Goal: Task Accomplishment & Management: Use online tool/utility

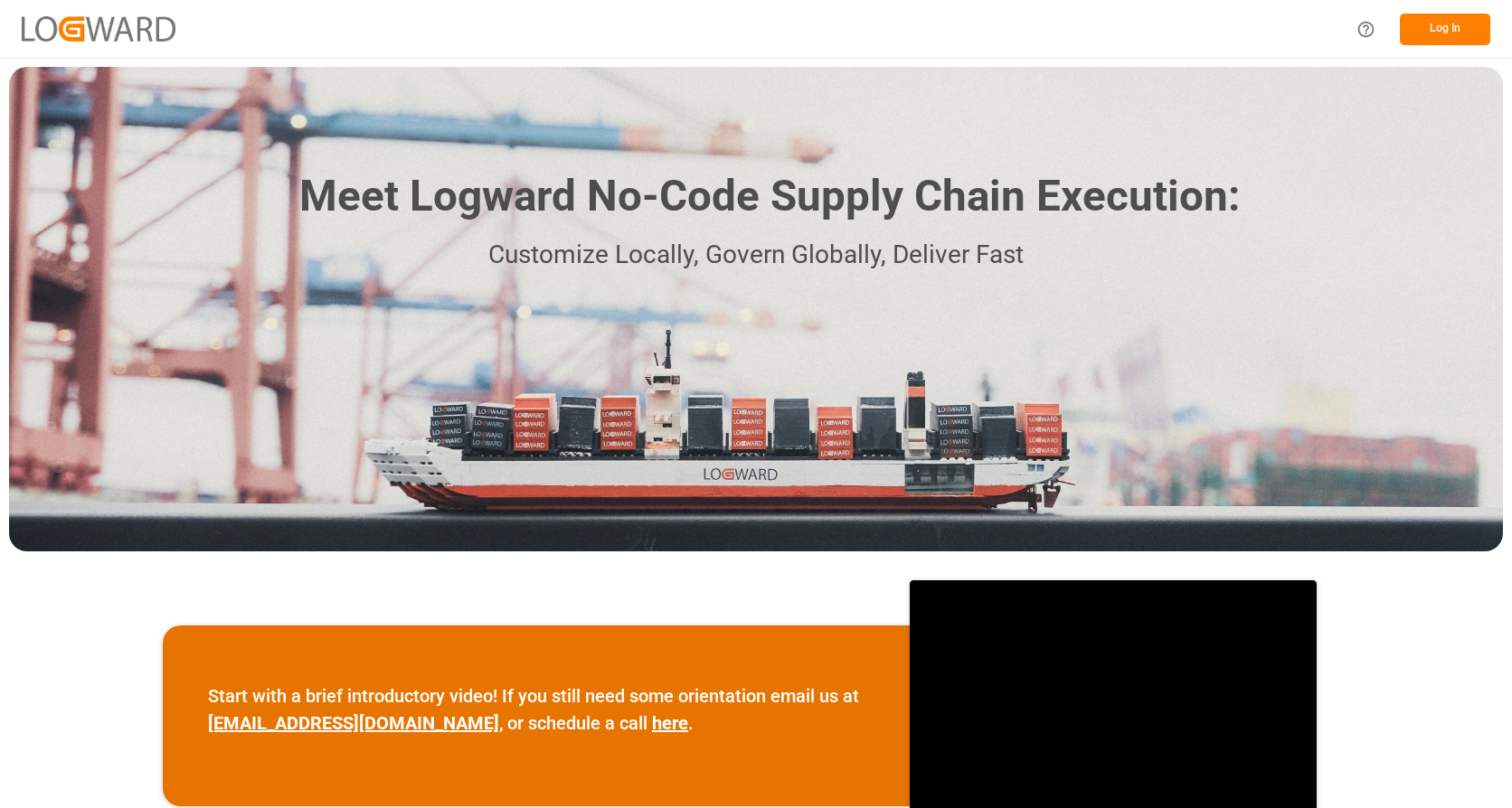
click at [1423, 28] on button "Log In" at bounding box center [1444, 30] width 90 height 32
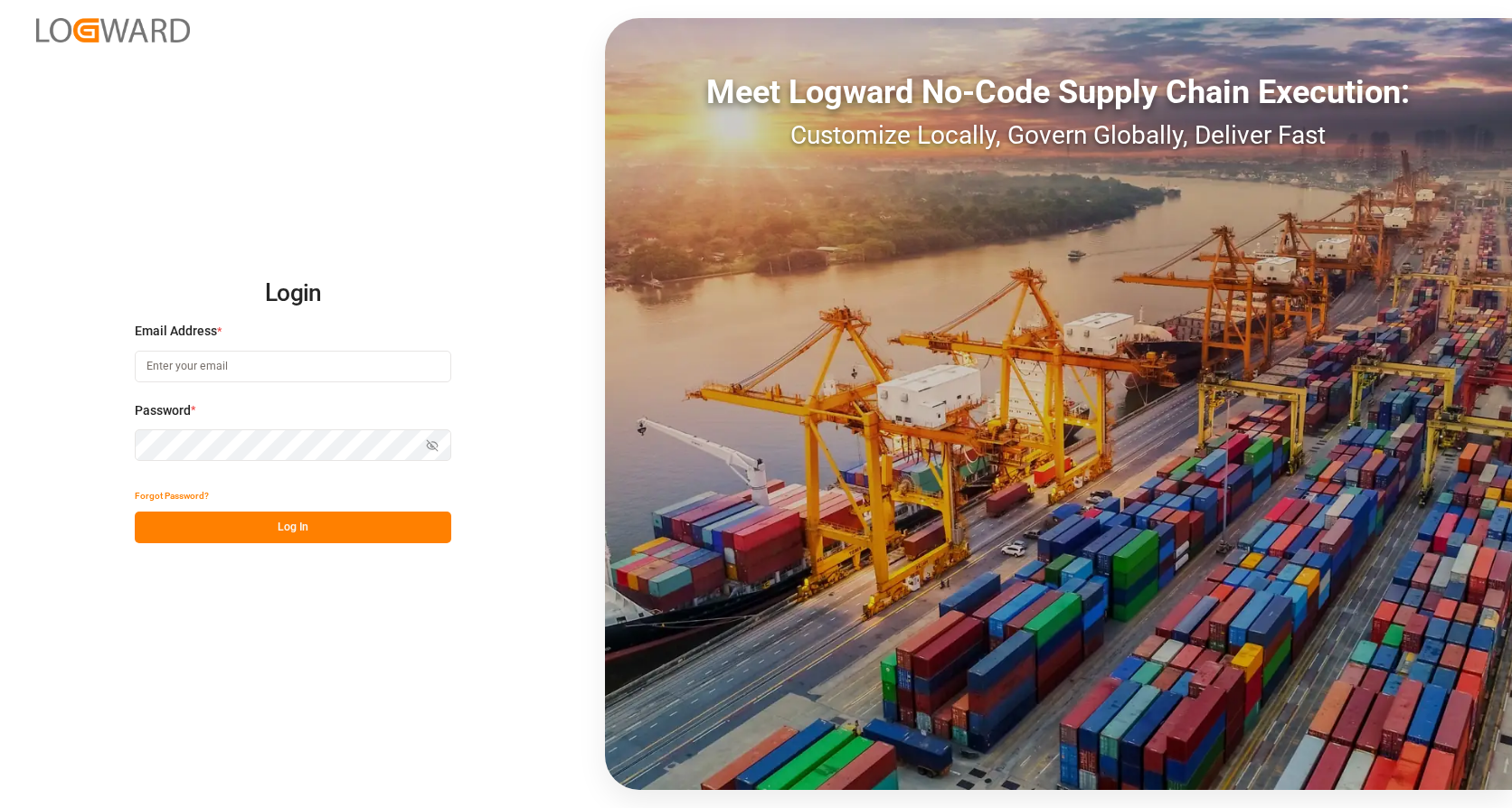
type input "[EMAIL_ADDRESS][DOMAIN_NAME]"
click at [273, 522] on button "Log In" at bounding box center [292, 528] width 316 height 32
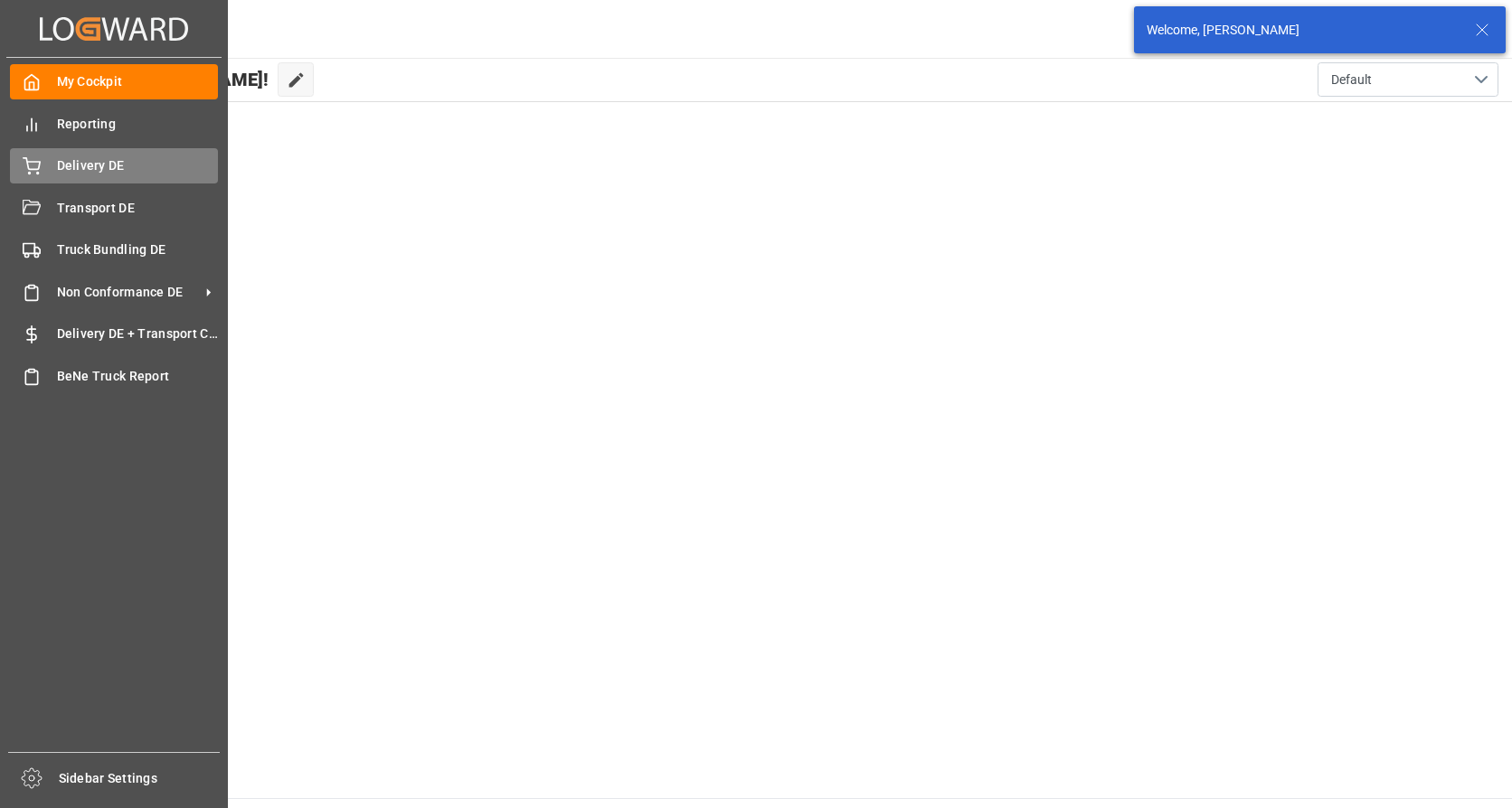
click at [55, 173] on div "Delivery DE Delivery DE" at bounding box center [114, 166] width 208 height 35
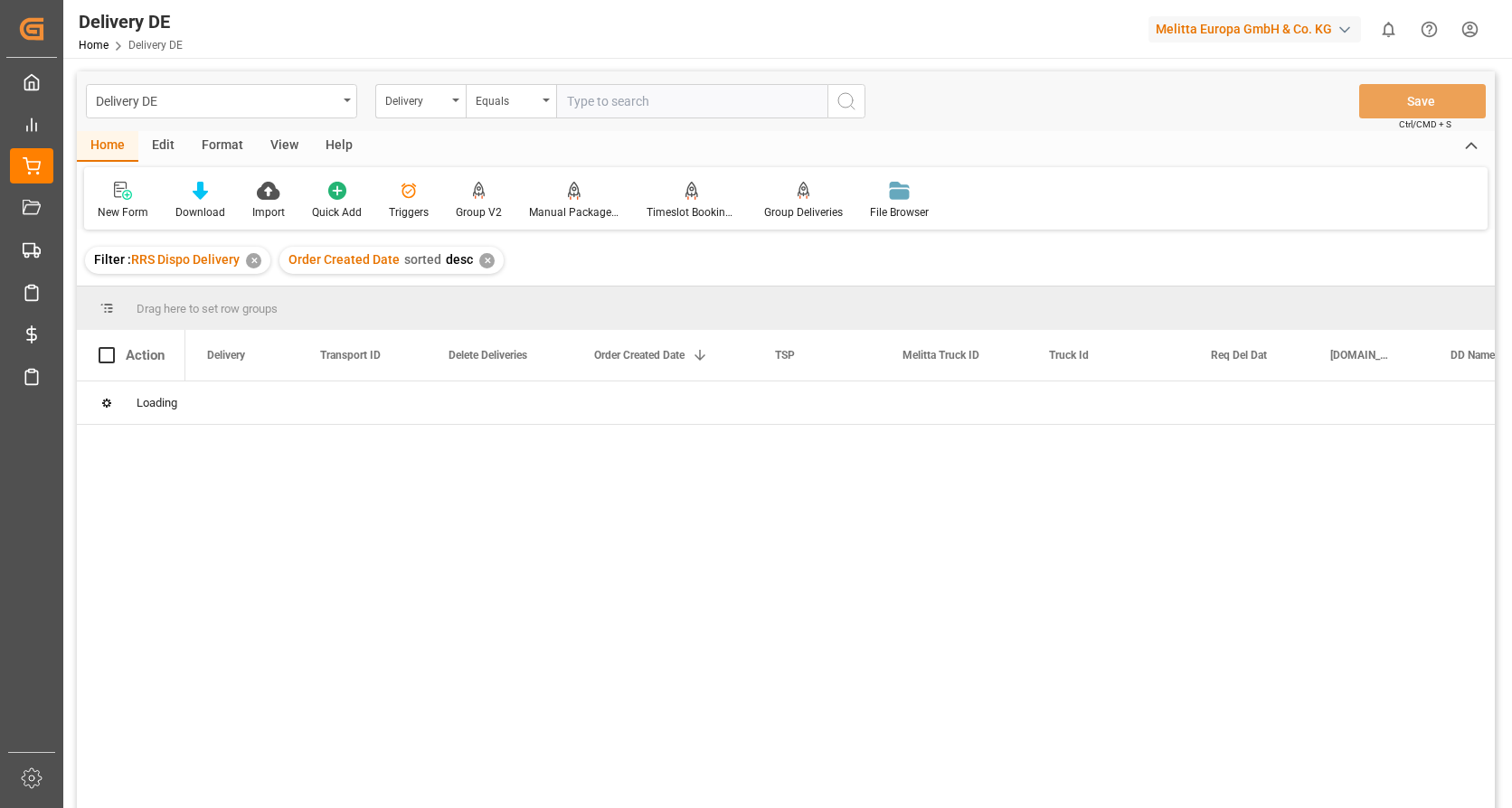
click at [602, 100] on input "text" at bounding box center [691, 101] width 271 height 34
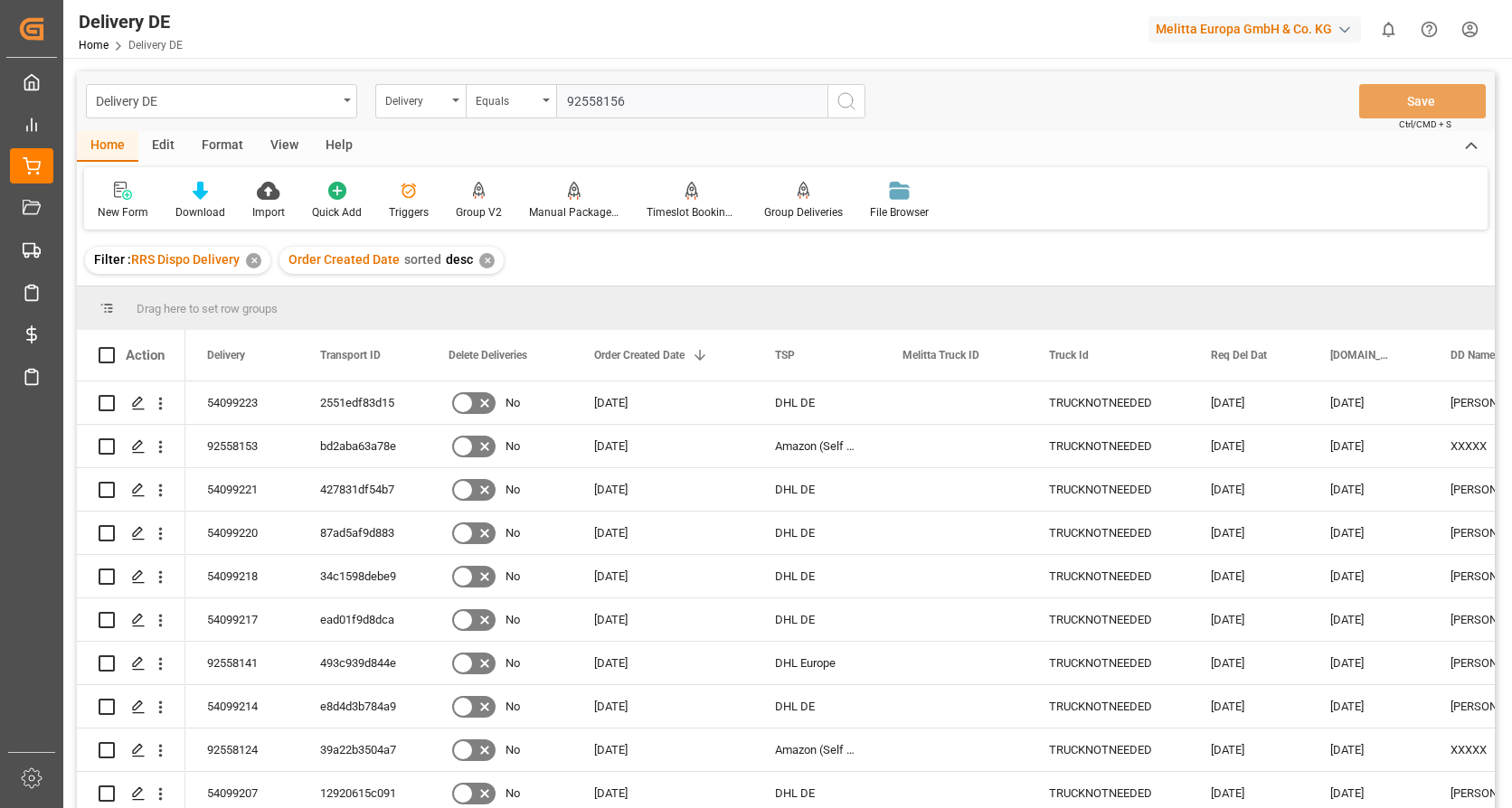
type input "92558156"
click at [847, 94] on icon "search button" at bounding box center [846, 100] width 21 height 21
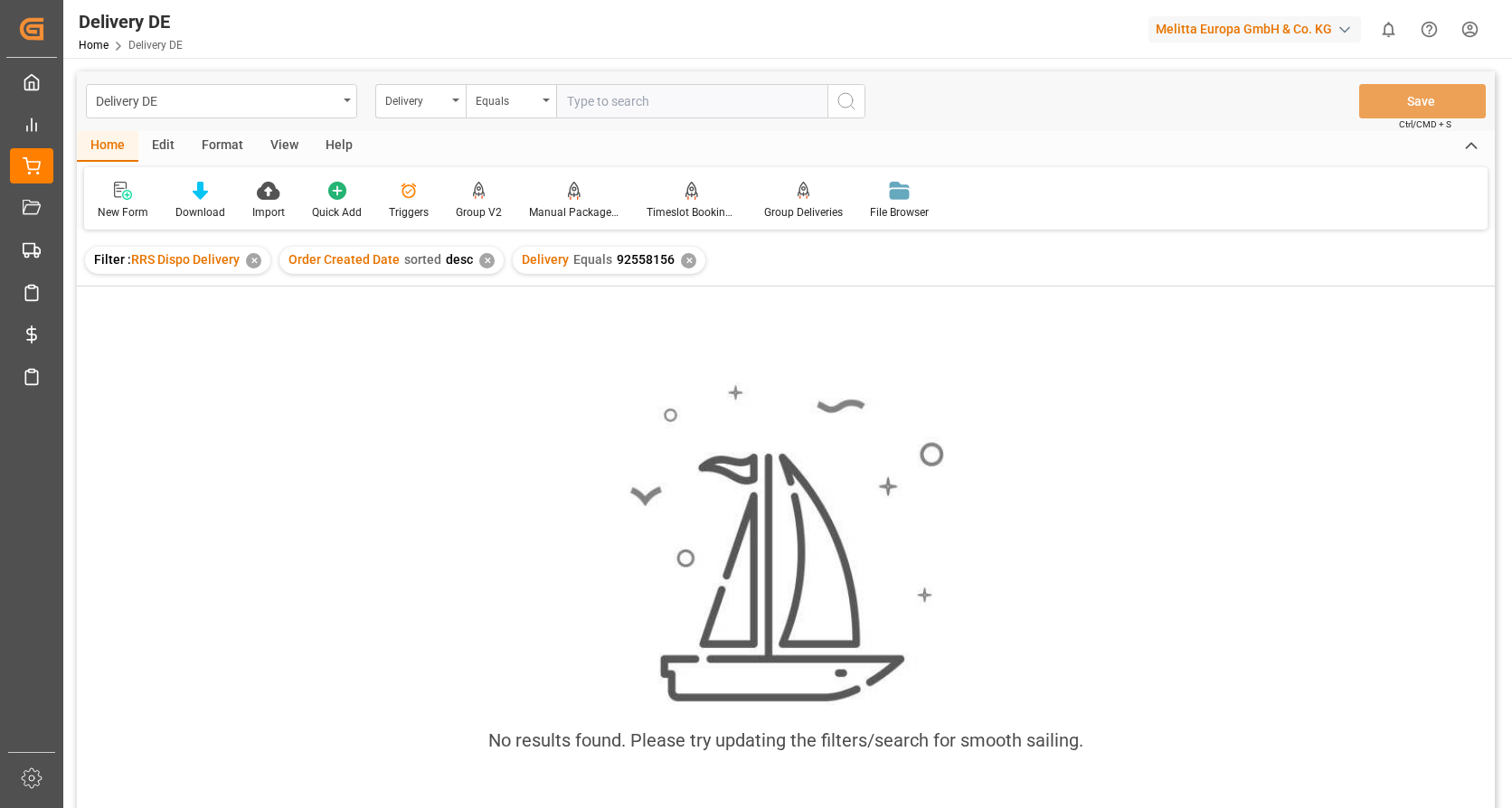
click at [683, 255] on div "✕" at bounding box center [688, 261] width 16 height 16
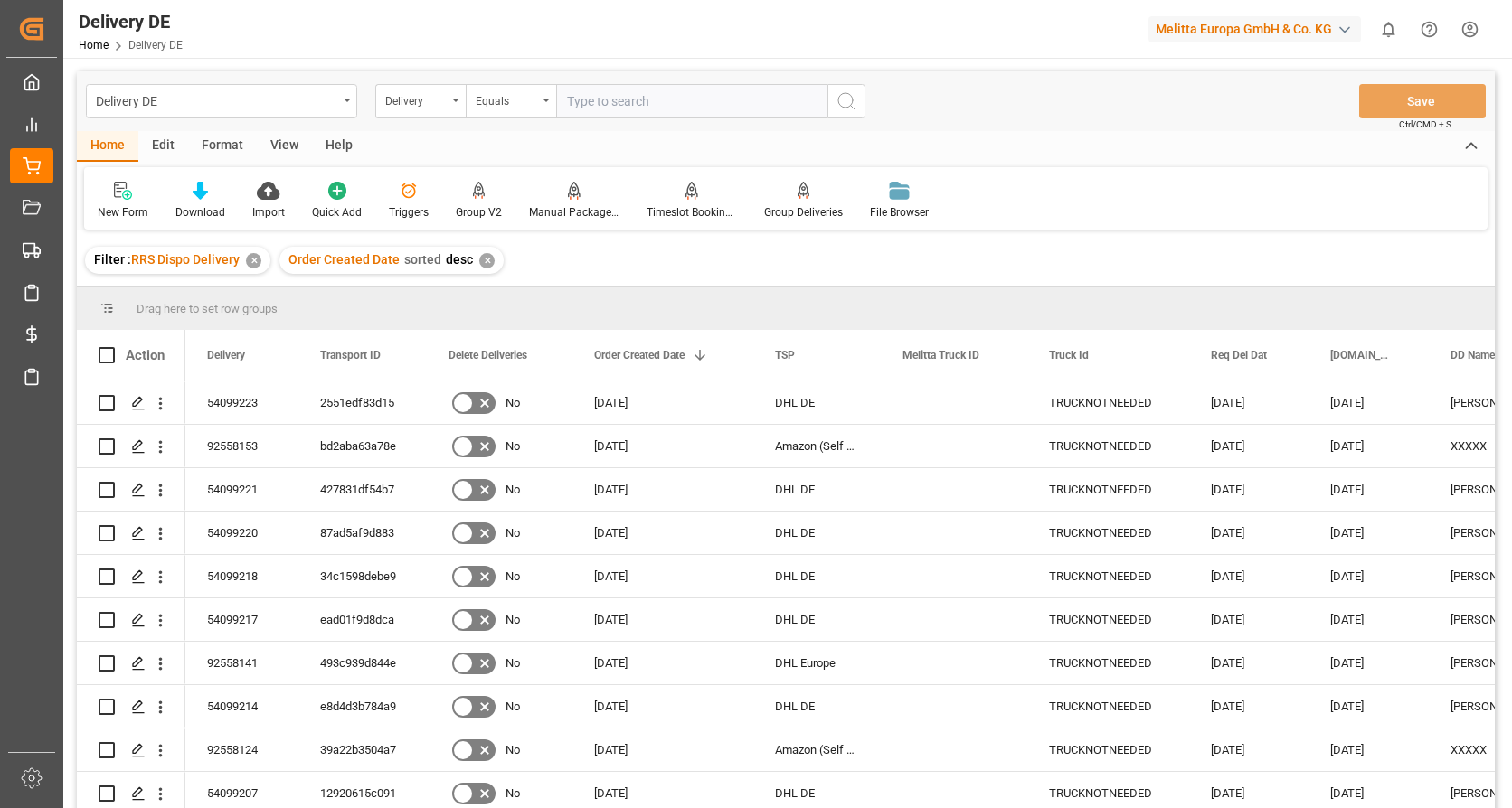
click at [588, 107] on input "text" at bounding box center [691, 101] width 271 height 34
type input "92558156"
drag, startPoint x: 845, startPoint y: 102, endPoint x: 844, endPoint y: 117, distance: 15.0
click at [844, 102] on icon "search button" at bounding box center [846, 100] width 21 height 21
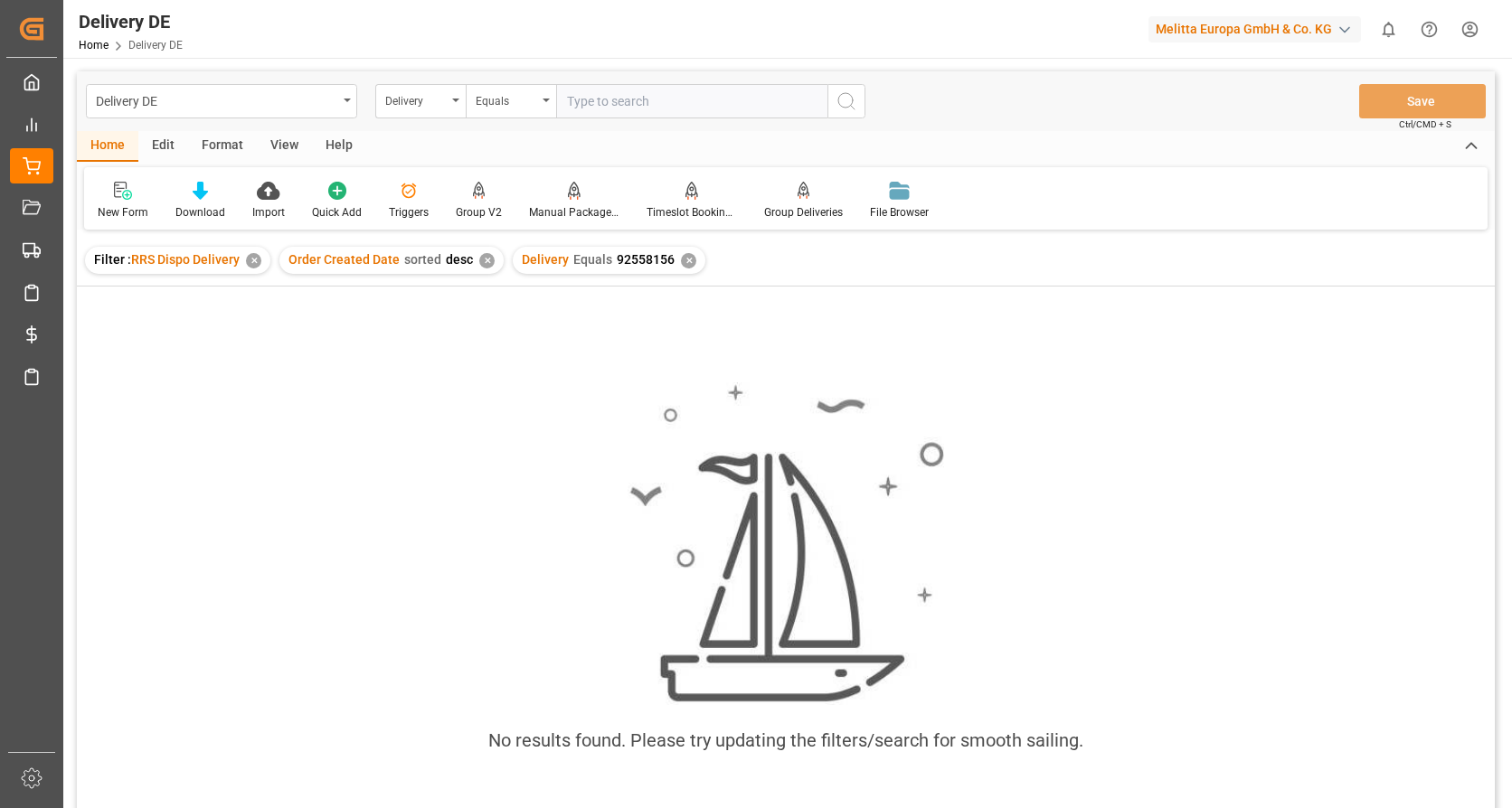
click at [685, 255] on div "✕" at bounding box center [688, 261] width 16 height 16
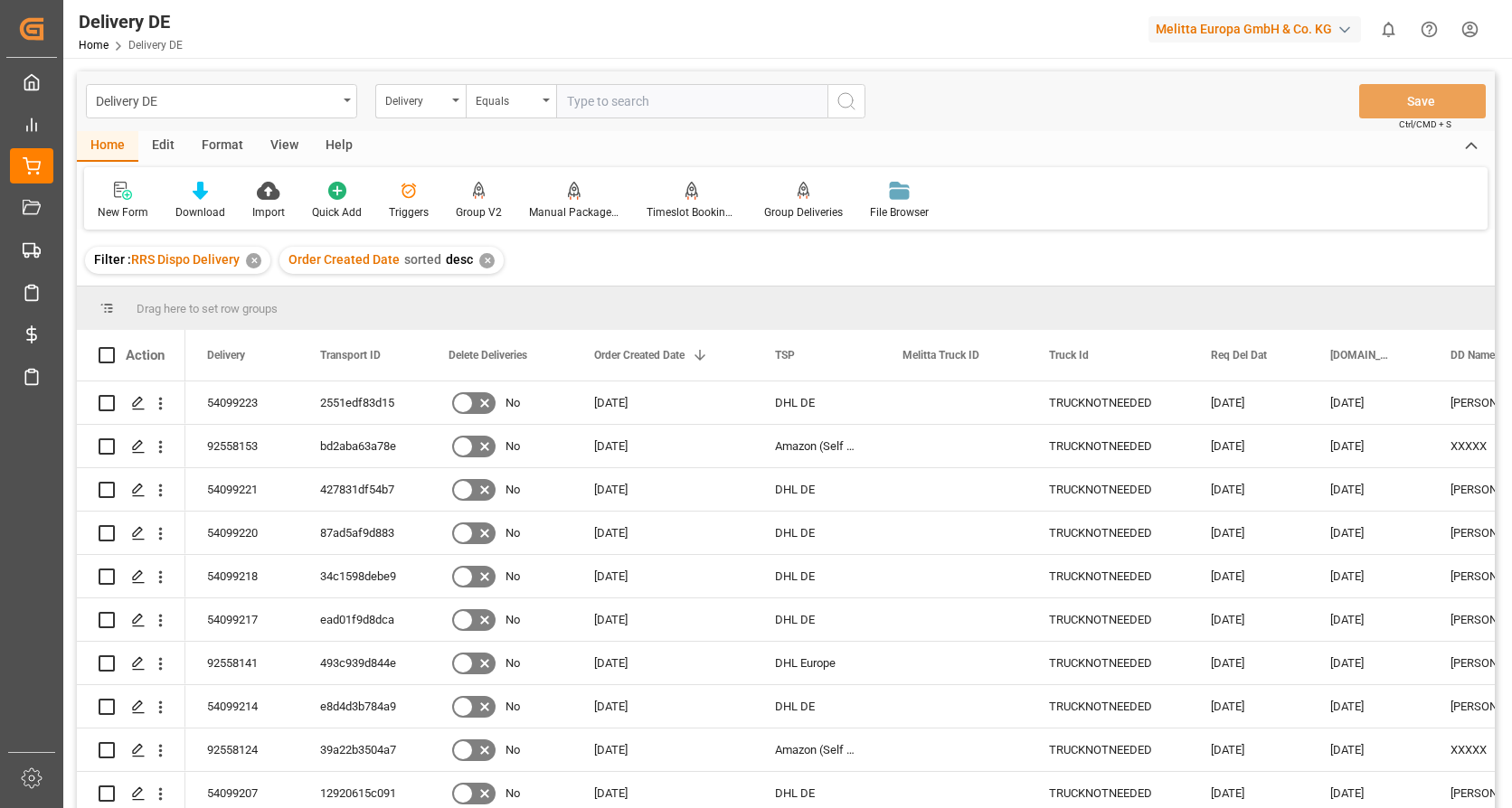
click at [484, 263] on div "✕" at bounding box center [487, 261] width 16 height 16
click at [1466, 33] on html "Created by potrace 1.15, written by [PERSON_NAME] [DATE]-[DATE] Created by potr…" at bounding box center [756, 404] width 1512 height 808
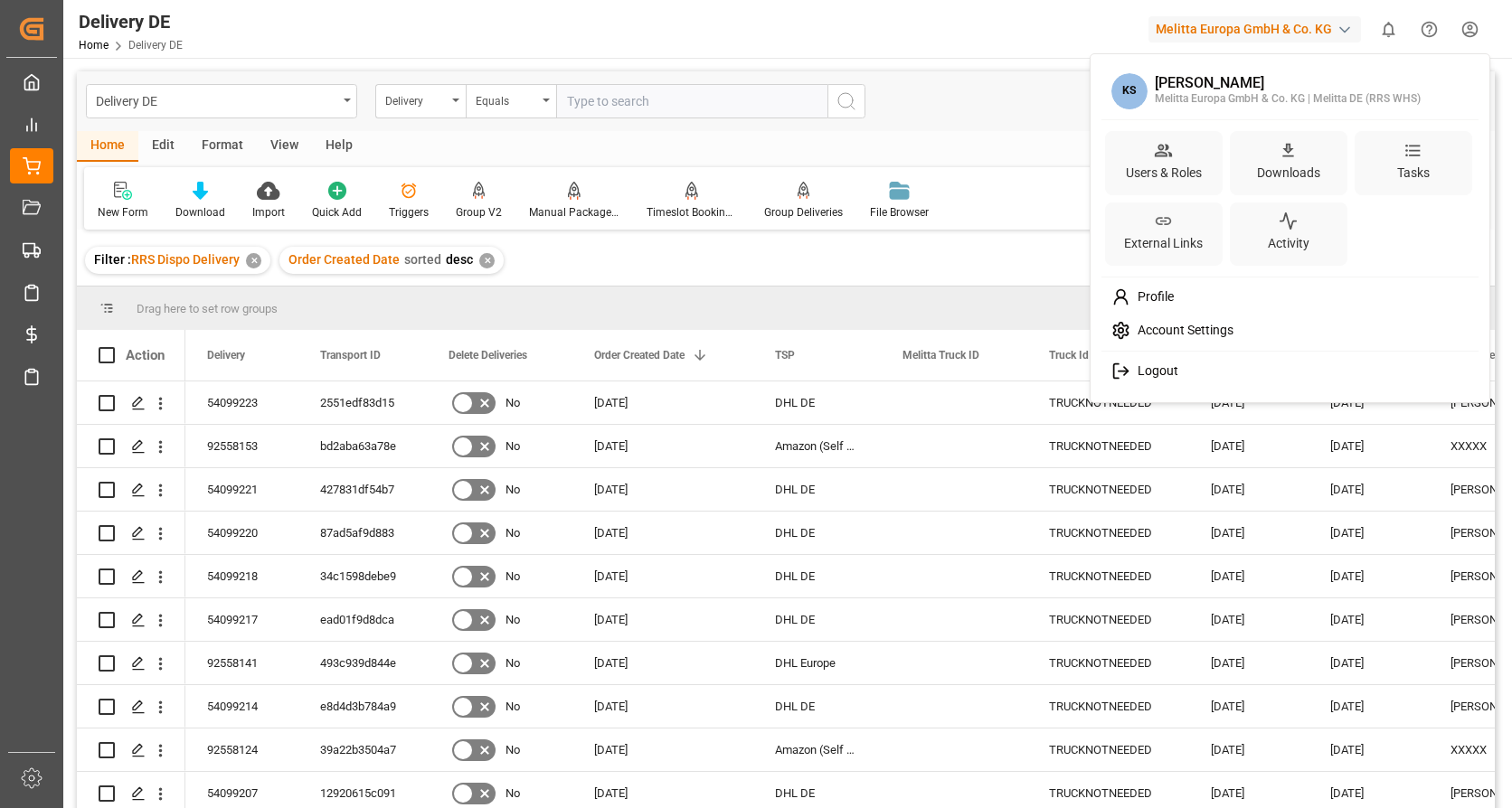
click at [1125, 370] on polyline at bounding box center [1125, 371] width 4 height 8
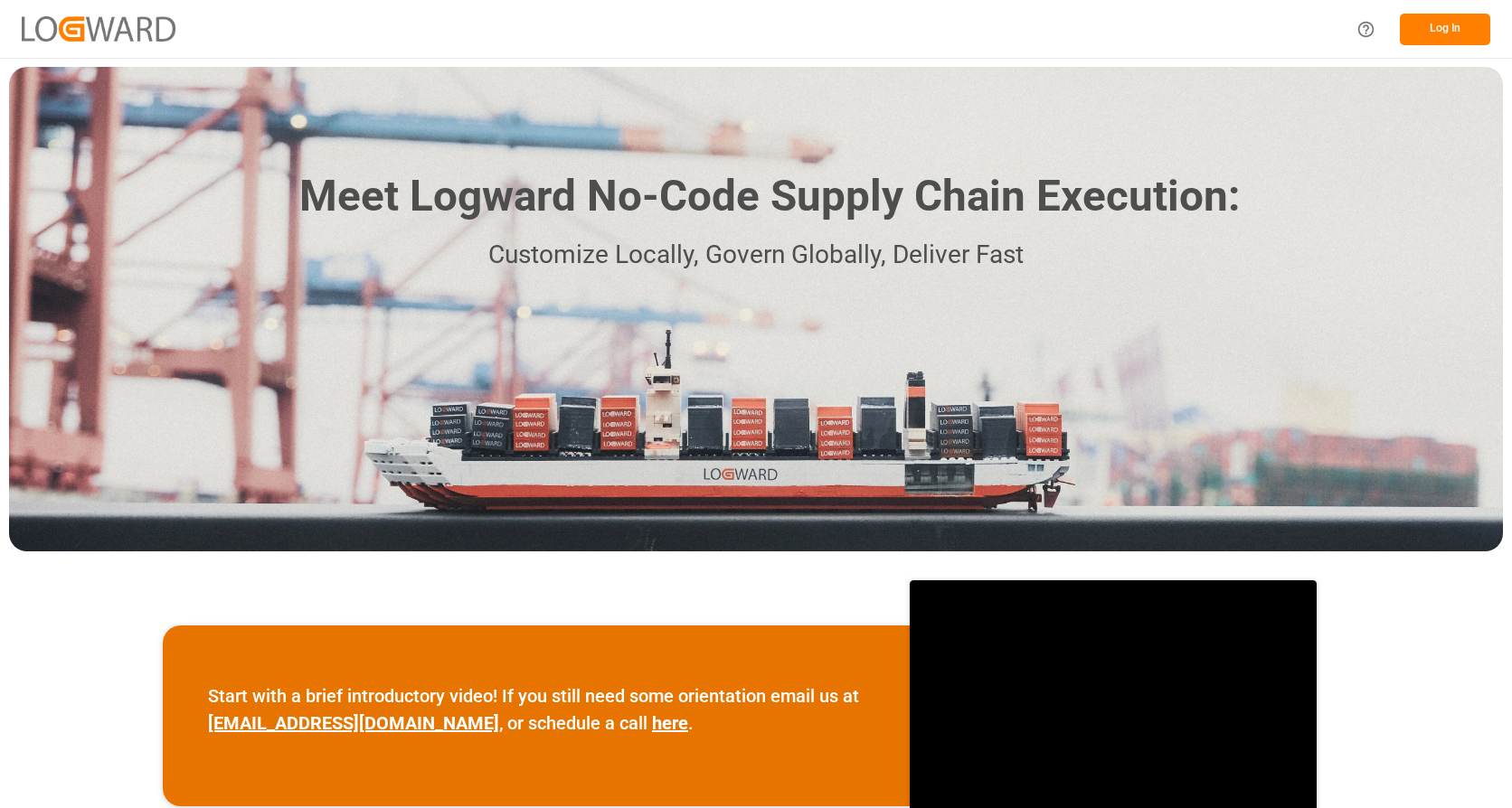
click at [1435, 40] on button "Log In" at bounding box center [1444, 30] width 90 height 32
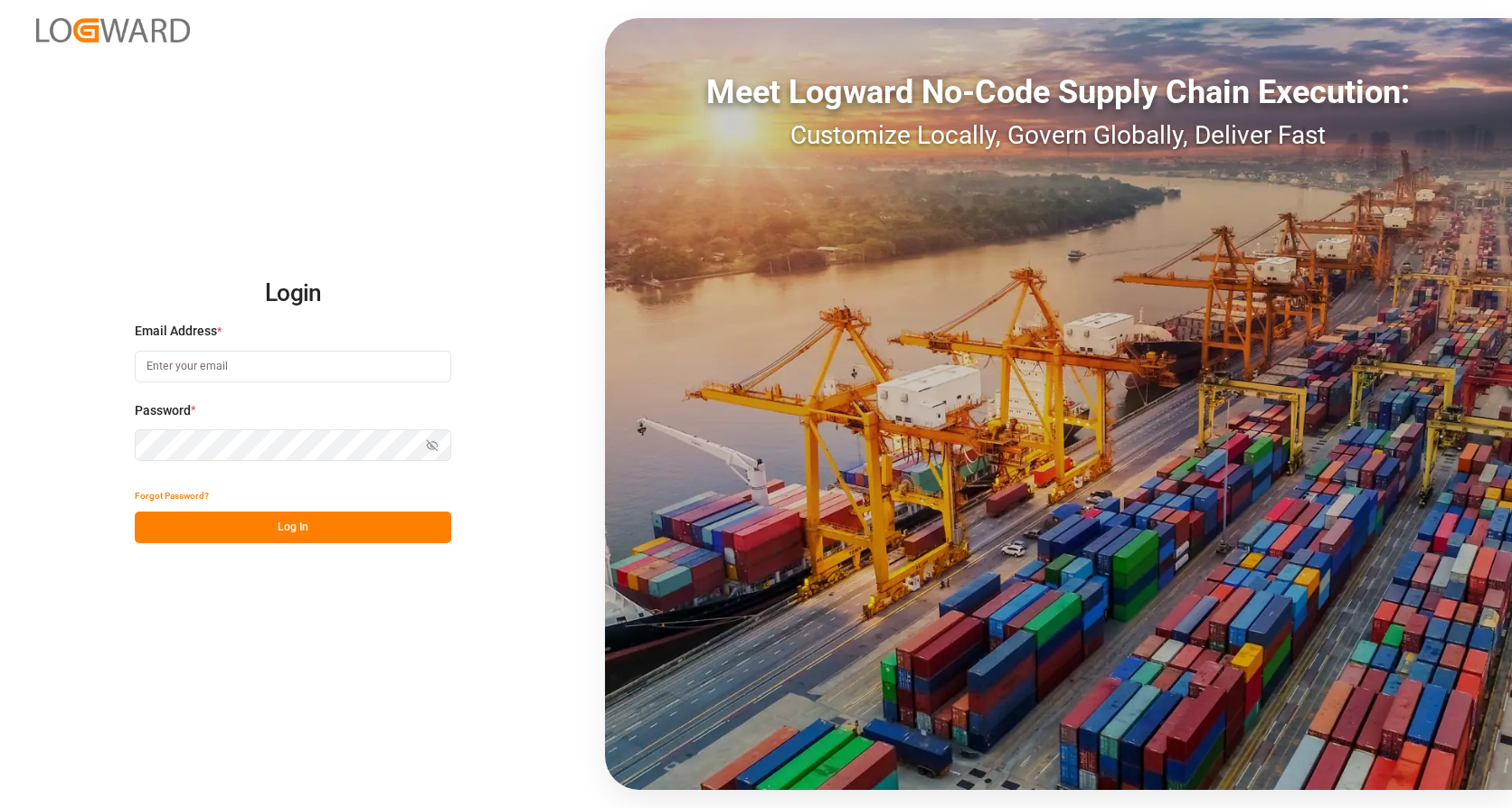
type input "[EMAIL_ADDRESS][DOMAIN_NAME]"
click at [310, 527] on button "Log In" at bounding box center [292, 528] width 316 height 32
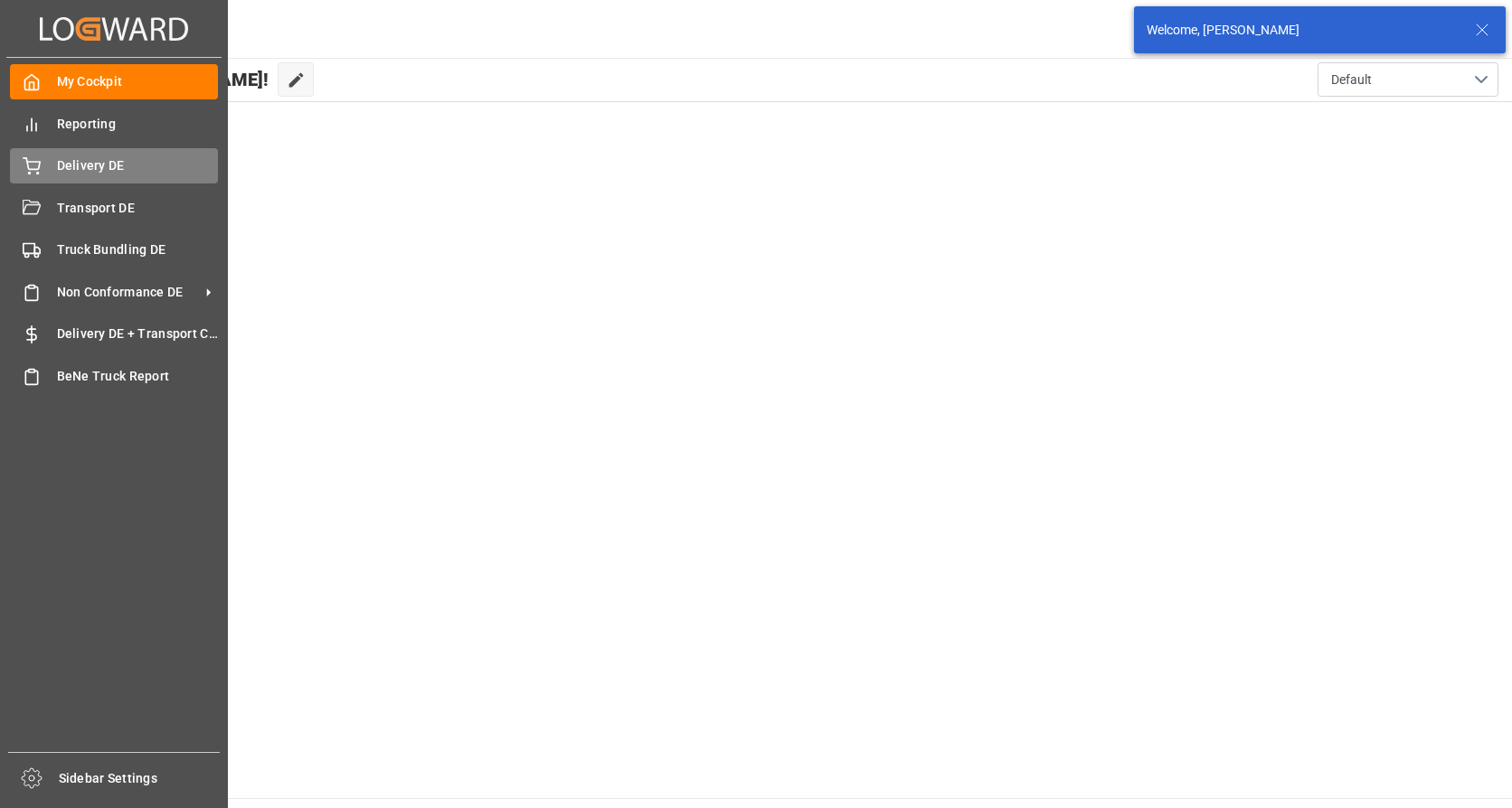
click at [35, 170] on icon at bounding box center [32, 164] width 17 height 12
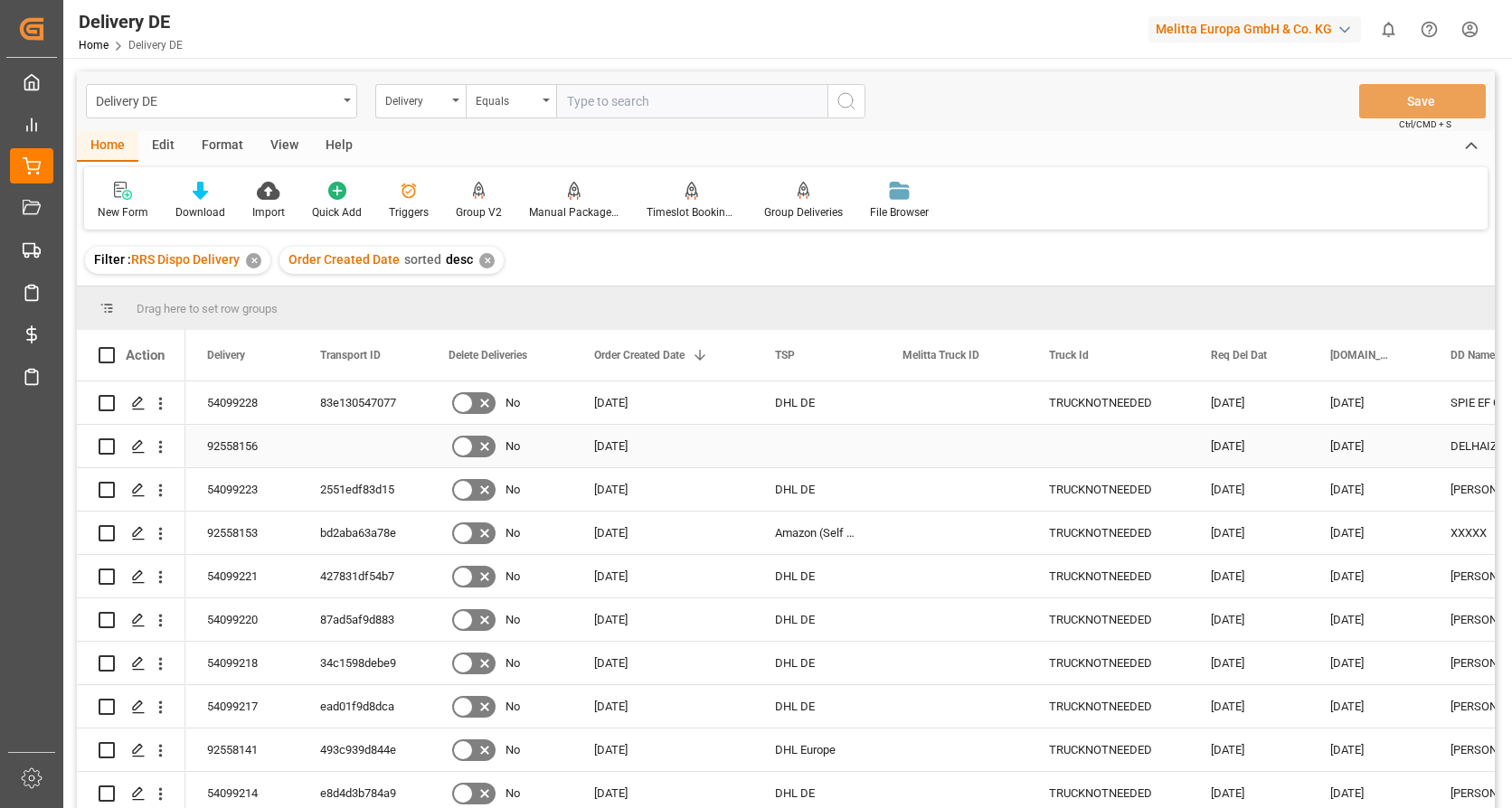
click at [109, 443] on input "Press Space to toggle row selection (unchecked)" at bounding box center [107, 447] width 17 height 17
checkbox input "true"
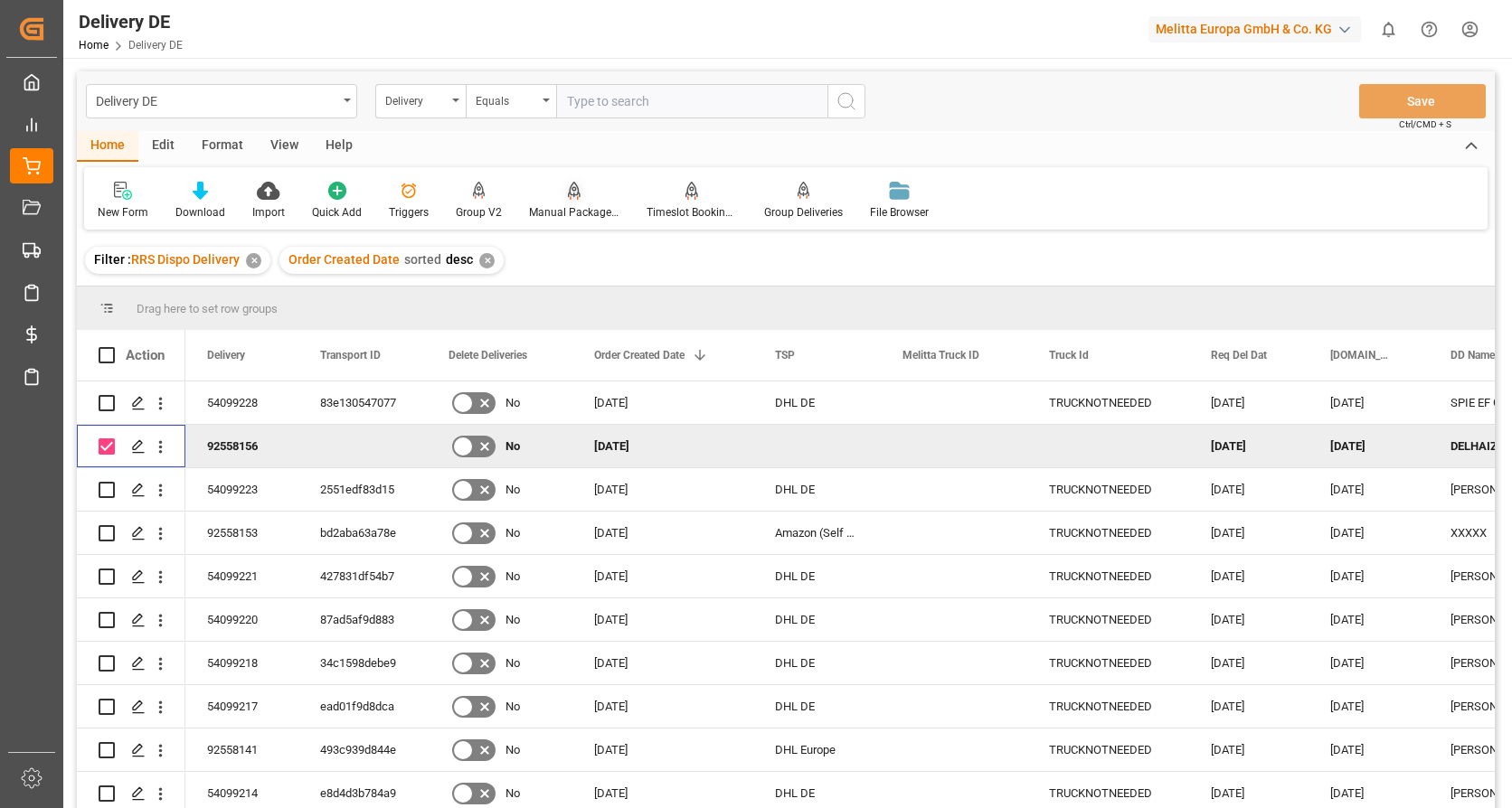
click at [566, 205] on div "Manual Package TypeDetermination" at bounding box center [573, 212] width 90 height 17
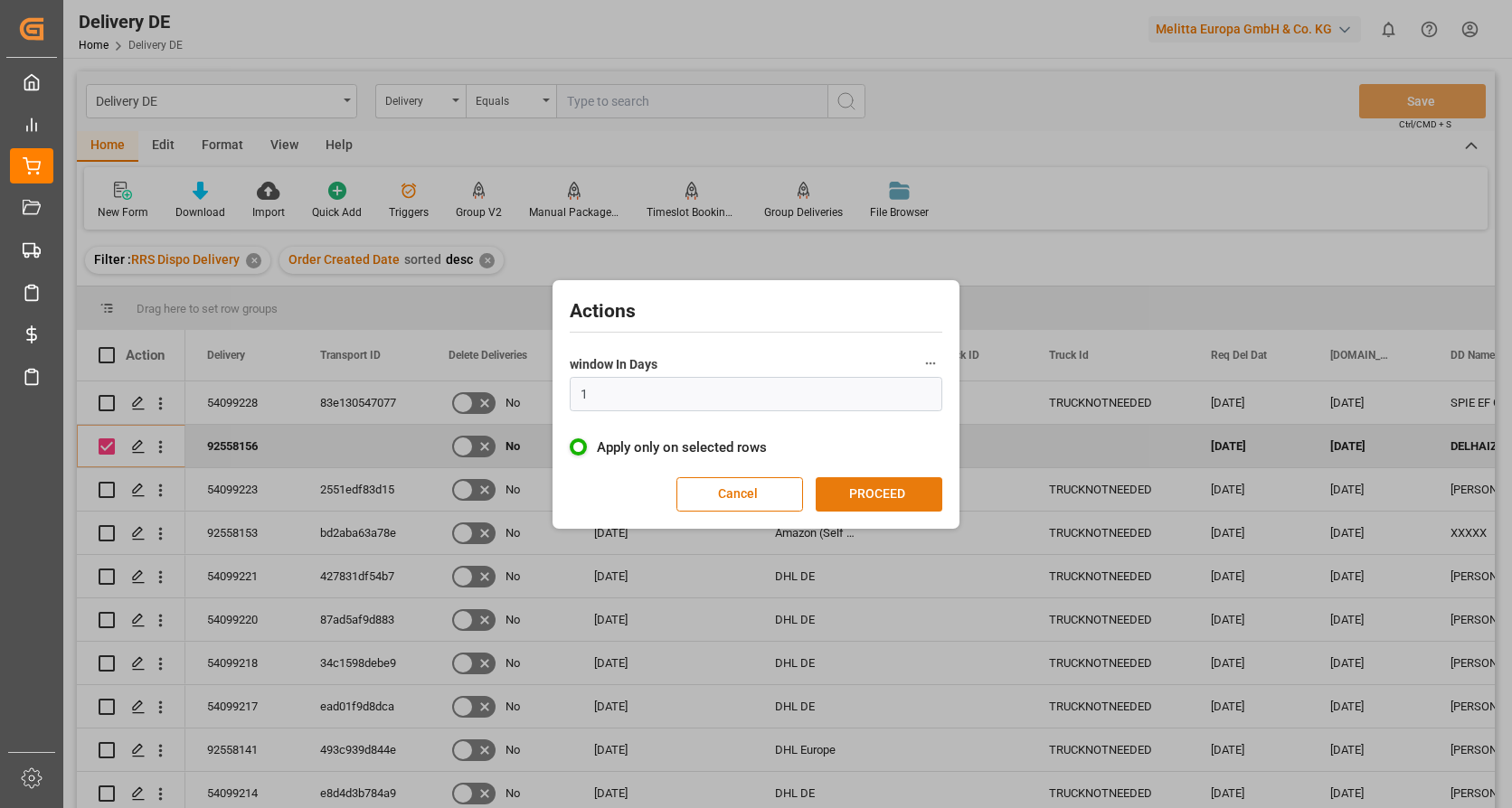
click at [900, 501] on button "PROCEED" at bounding box center [878, 494] width 126 height 34
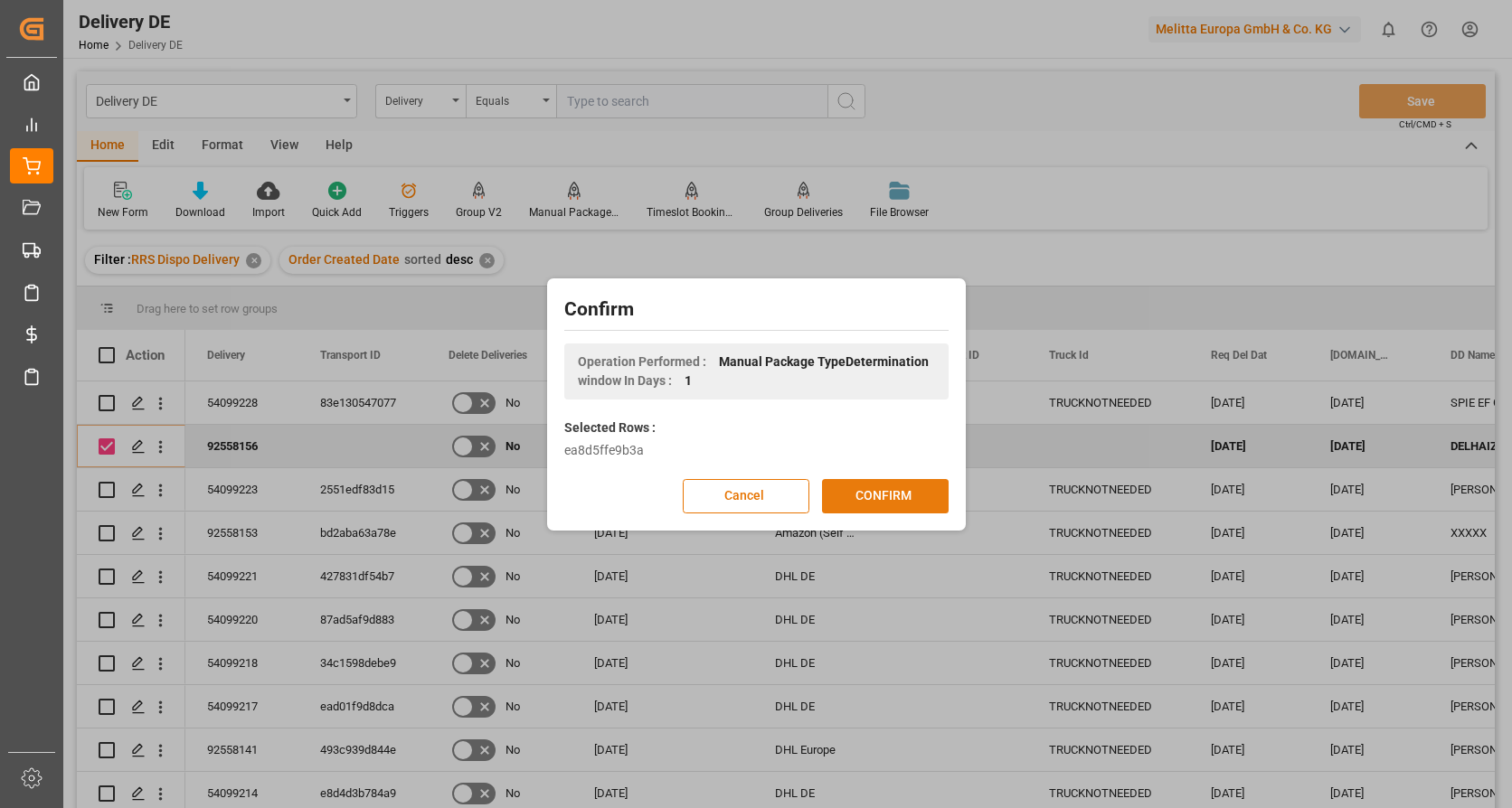
click at [900, 500] on button "CONFIRM" at bounding box center [885, 496] width 126 height 34
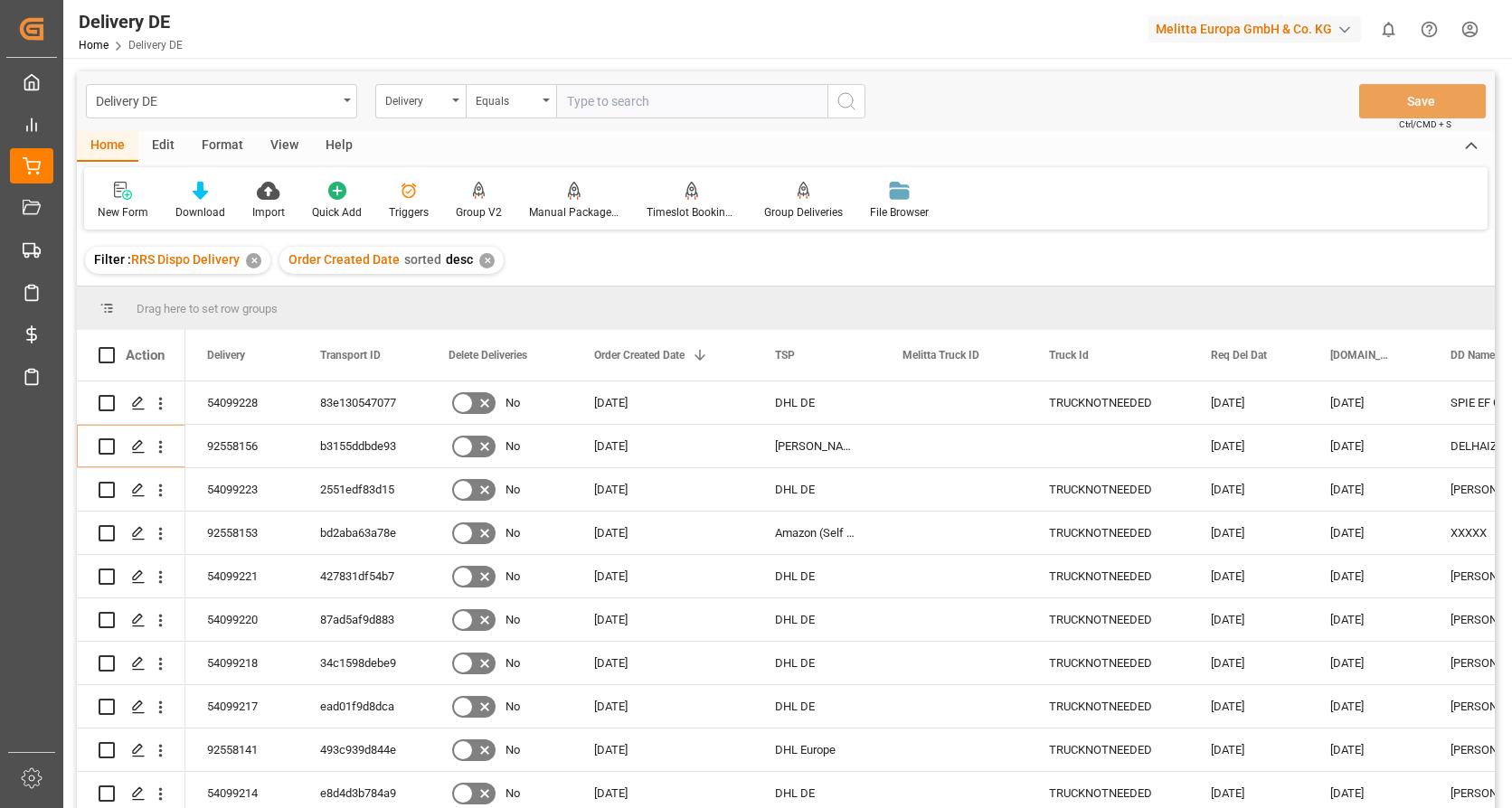
click at [1473, 23] on html "Created by potrace 1.15, written by [PERSON_NAME] [DATE]-[DATE] Created by potr…" at bounding box center [756, 404] width 1512 height 808
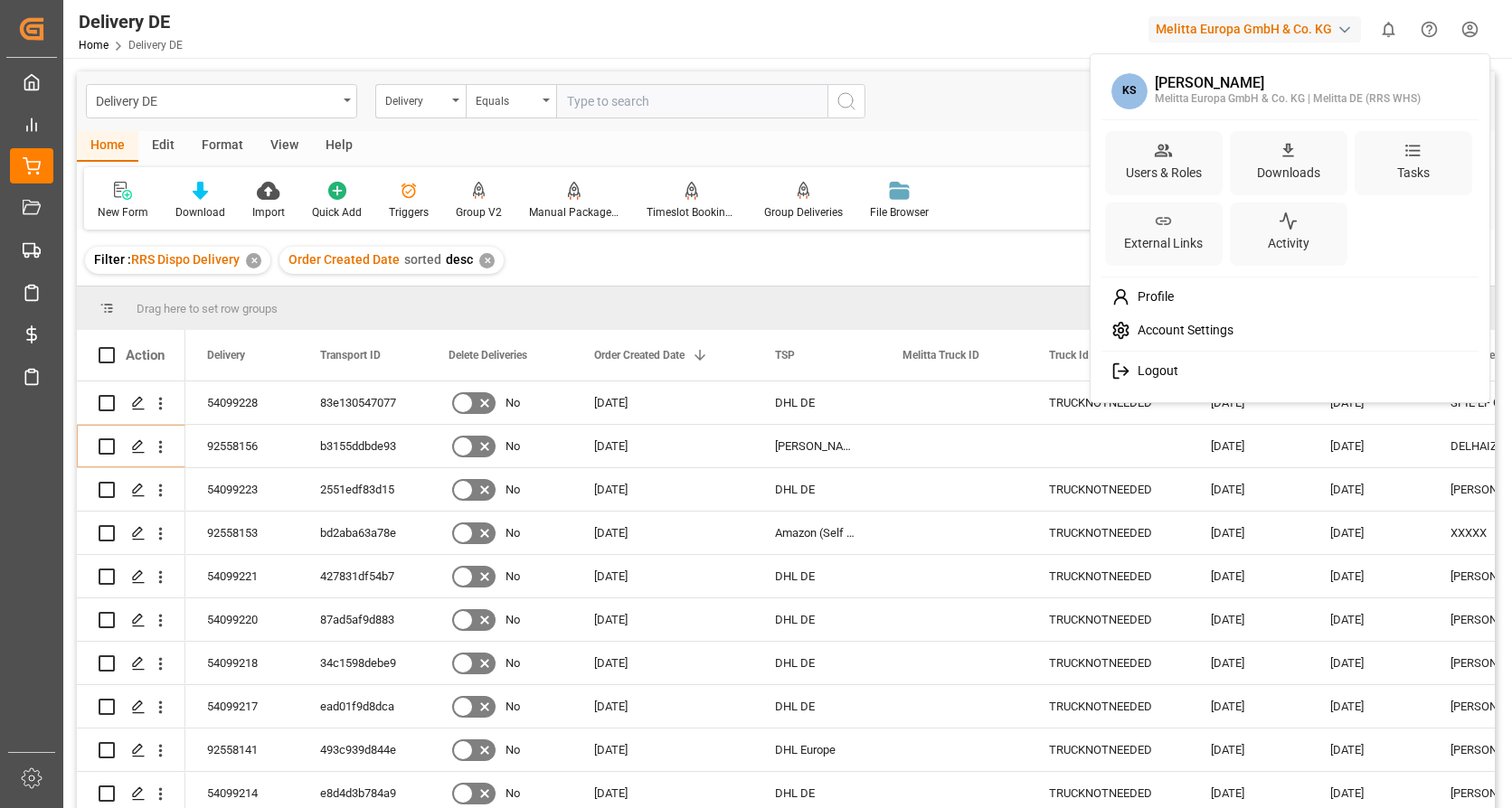
click at [1160, 368] on span "Logout" at bounding box center [1154, 372] width 48 height 17
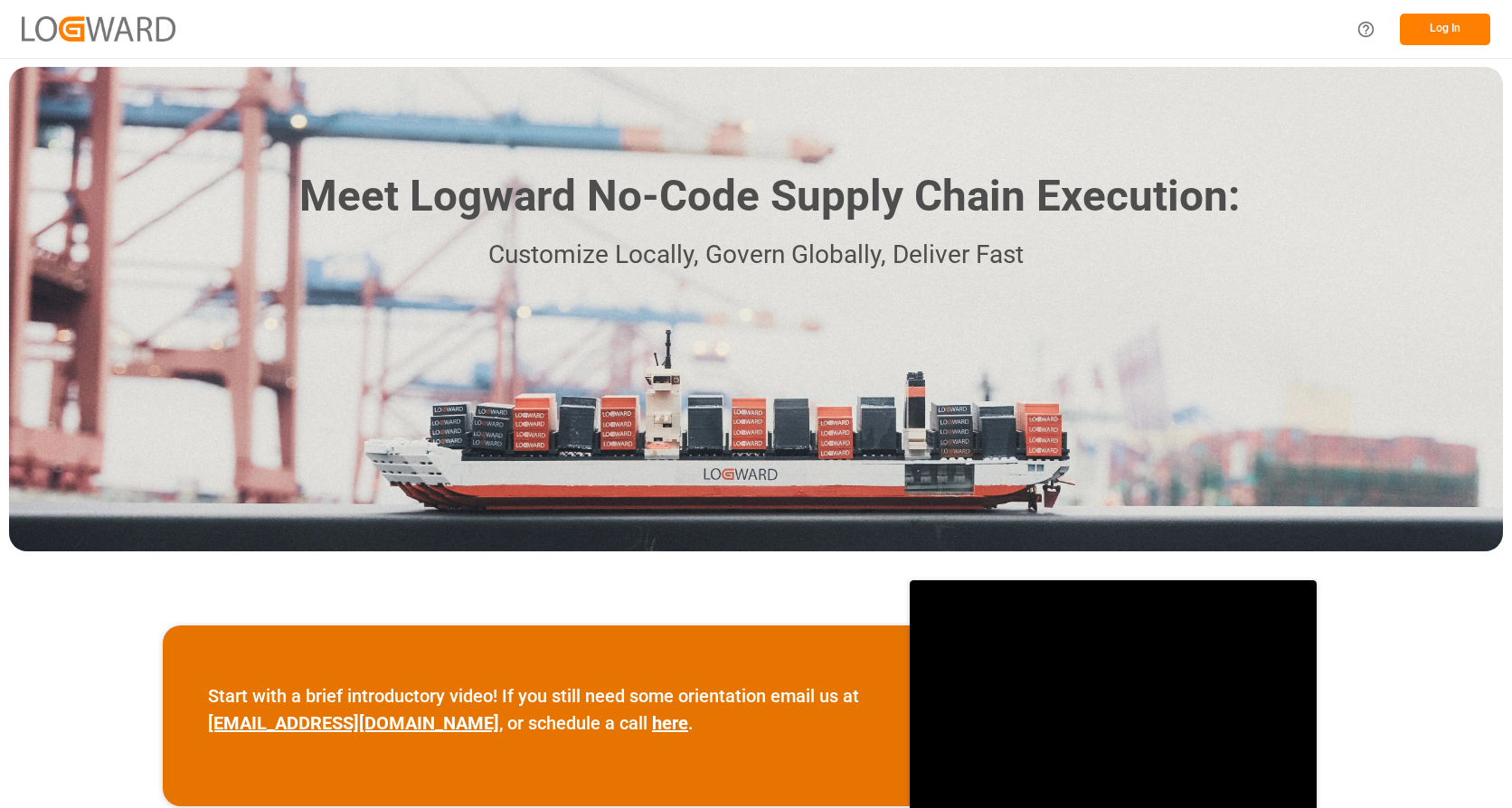
click at [1451, 25] on button "Log In" at bounding box center [1444, 30] width 90 height 32
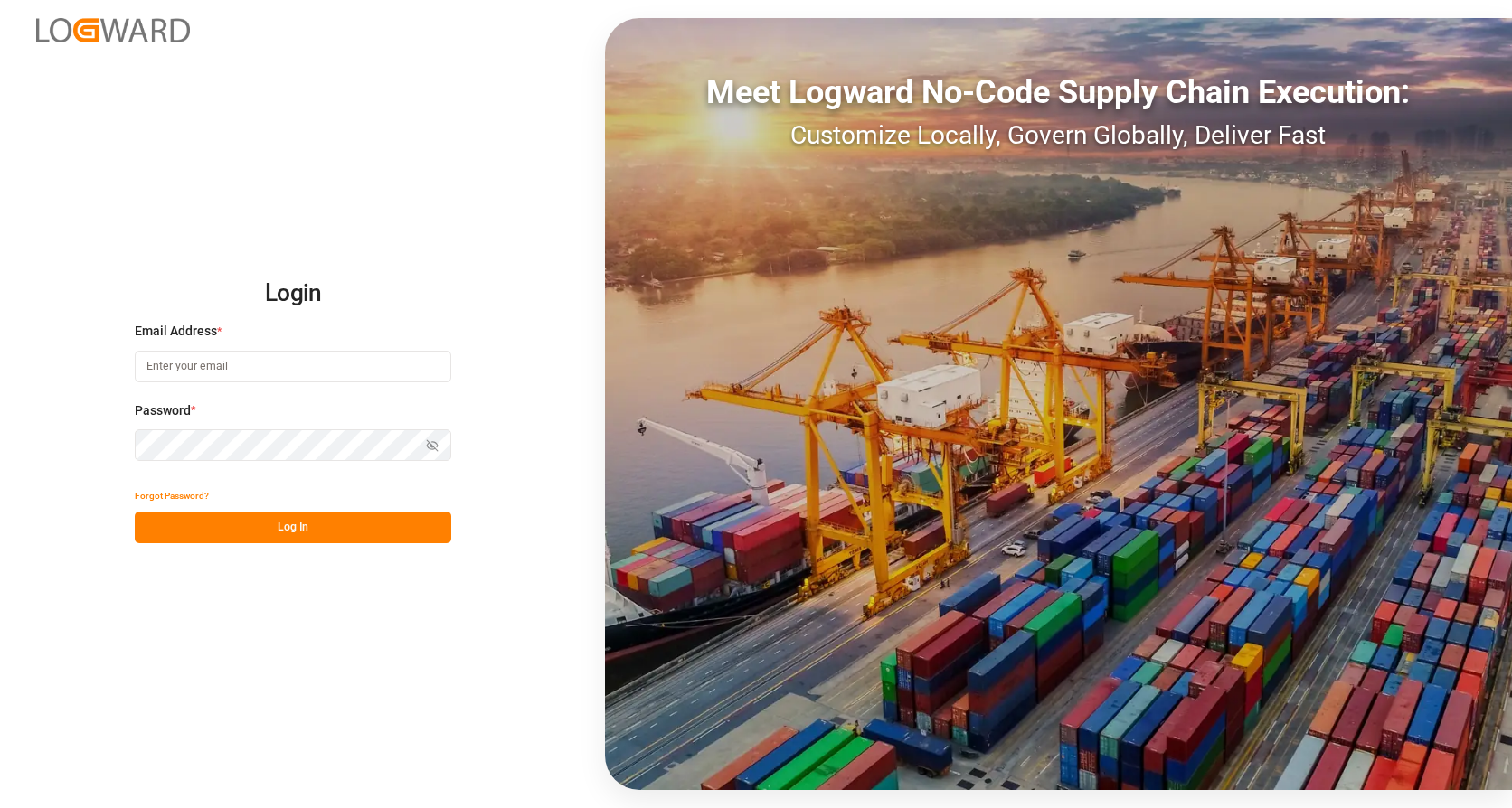
type input "[EMAIL_ADDRESS][DOMAIN_NAME]"
click at [353, 536] on button "Log In" at bounding box center [292, 528] width 316 height 32
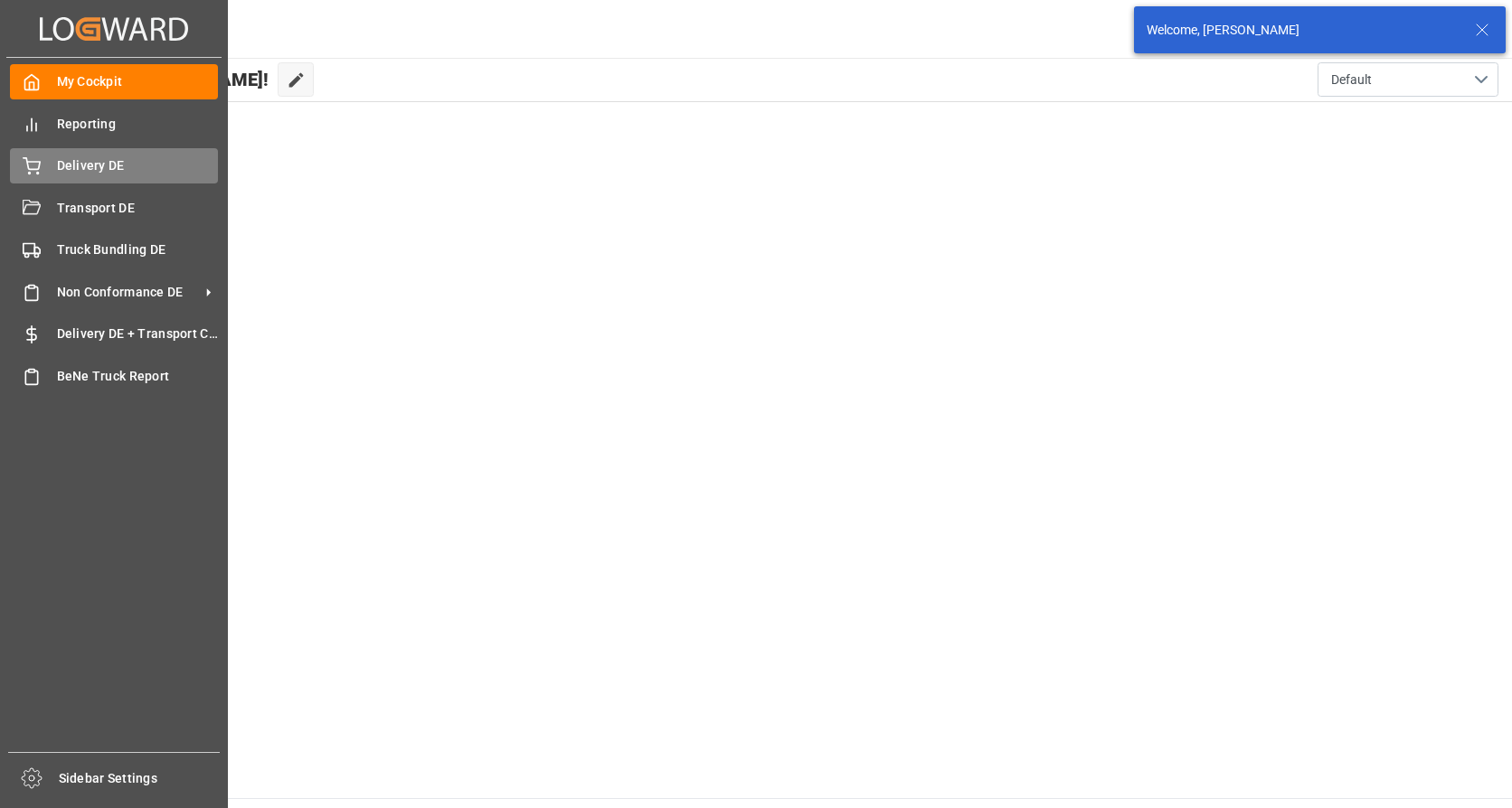
click at [87, 164] on span "Delivery DE" at bounding box center [137, 166] width 161 height 19
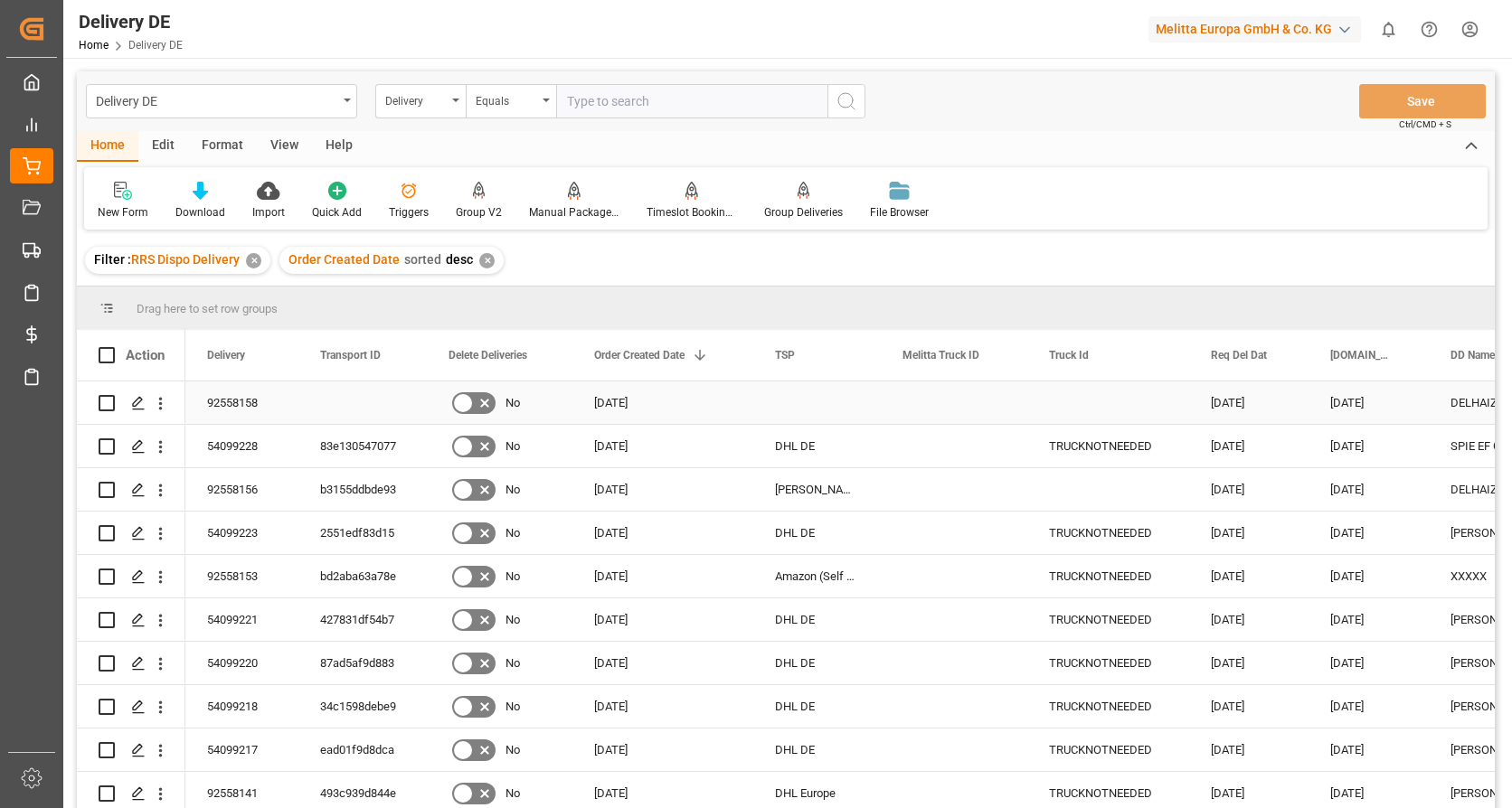
click at [109, 401] on input "Press Space to toggle row selection (unchecked)" at bounding box center [107, 404] width 17 height 17
checkbox input "true"
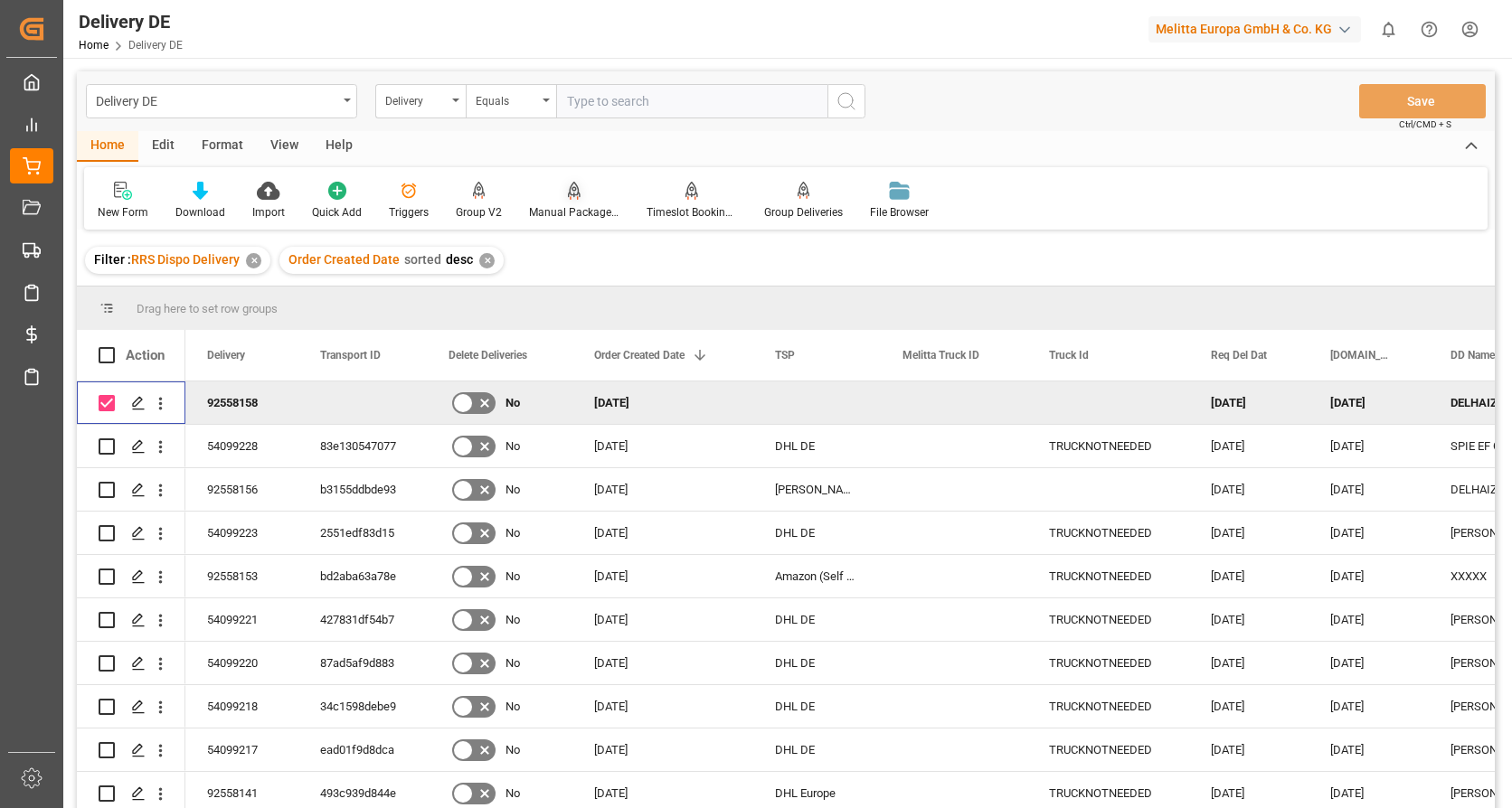
click at [546, 218] on div "Manual Package TypeDetermination" at bounding box center [573, 212] width 90 height 17
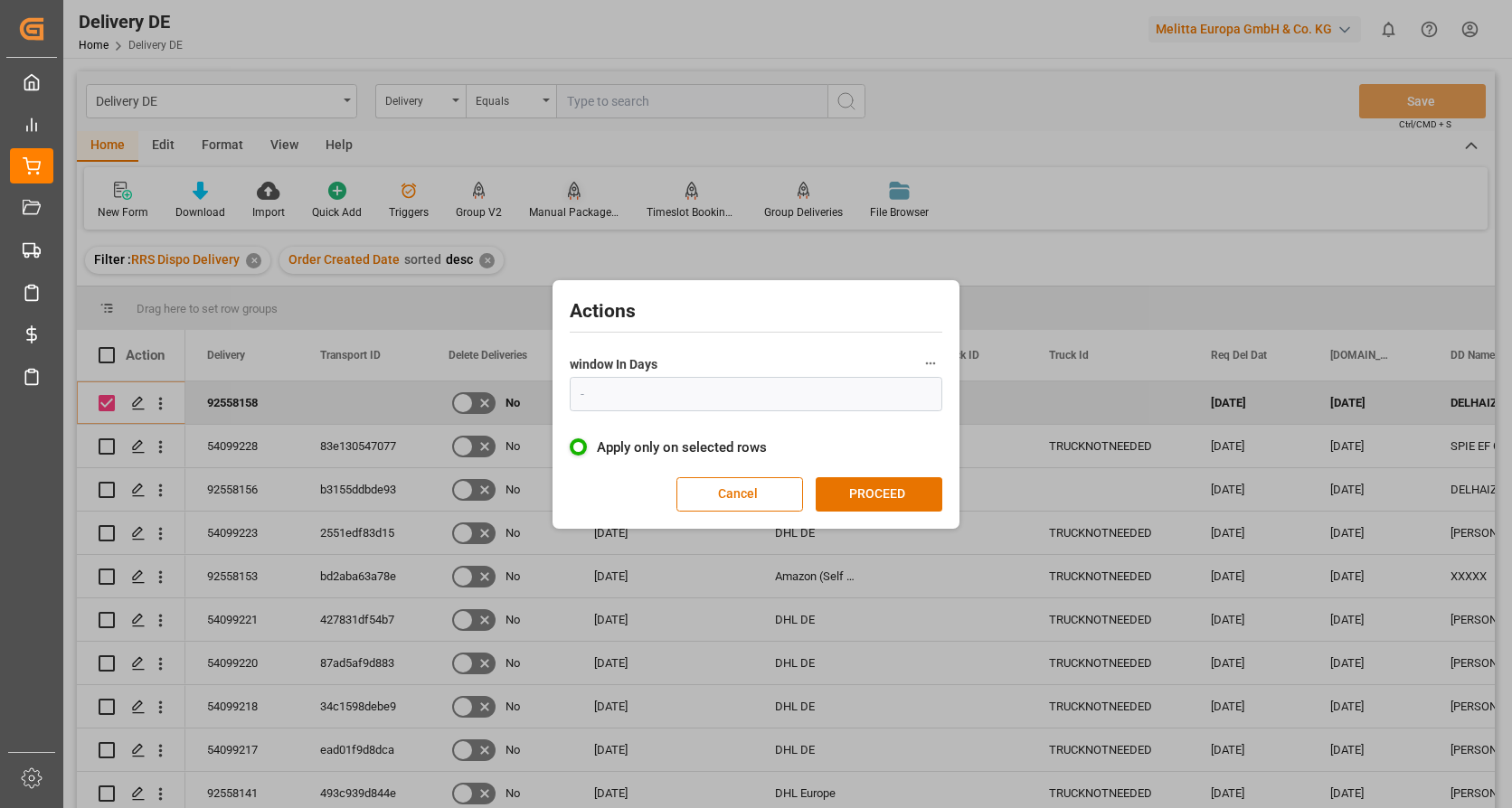
type input "1"
click at [860, 490] on button "PROCEED" at bounding box center [878, 494] width 126 height 34
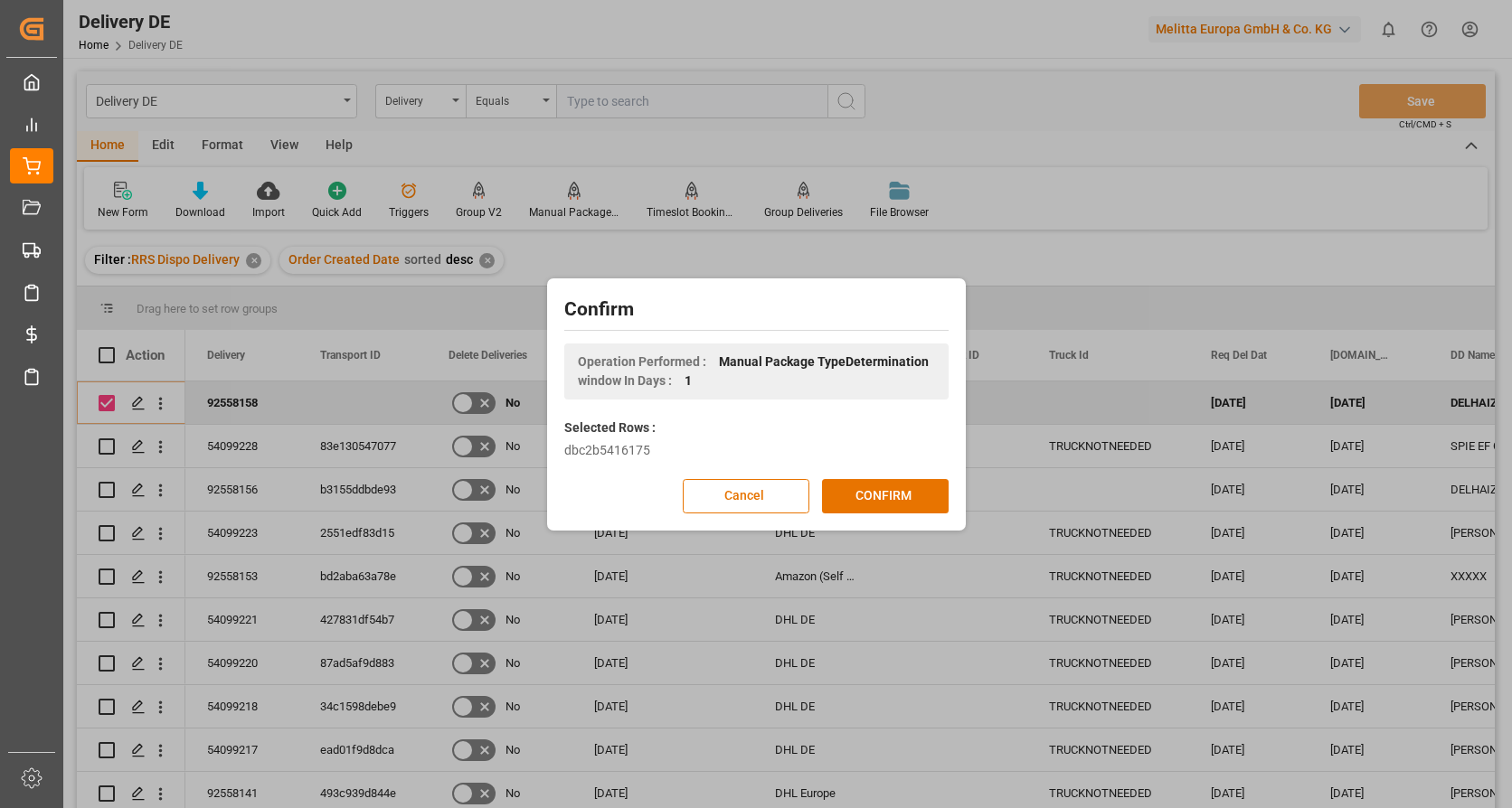
click at [860, 490] on button "CONFIRM" at bounding box center [885, 496] width 126 height 34
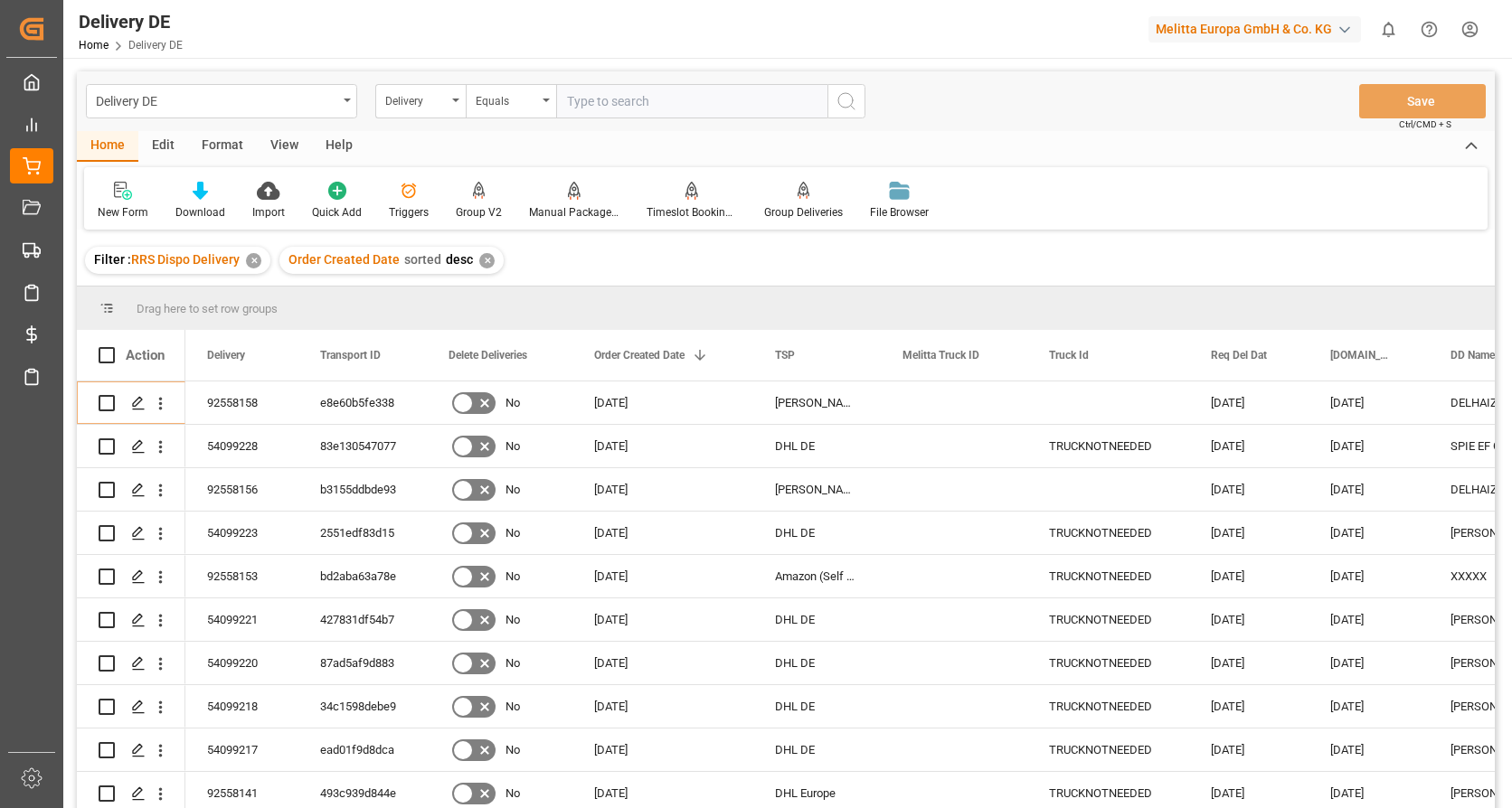
click at [1463, 31] on html "Created by potrace 1.15, written by [PERSON_NAME] [DATE]-[DATE] Created by potr…" at bounding box center [756, 404] width 1512 height 808
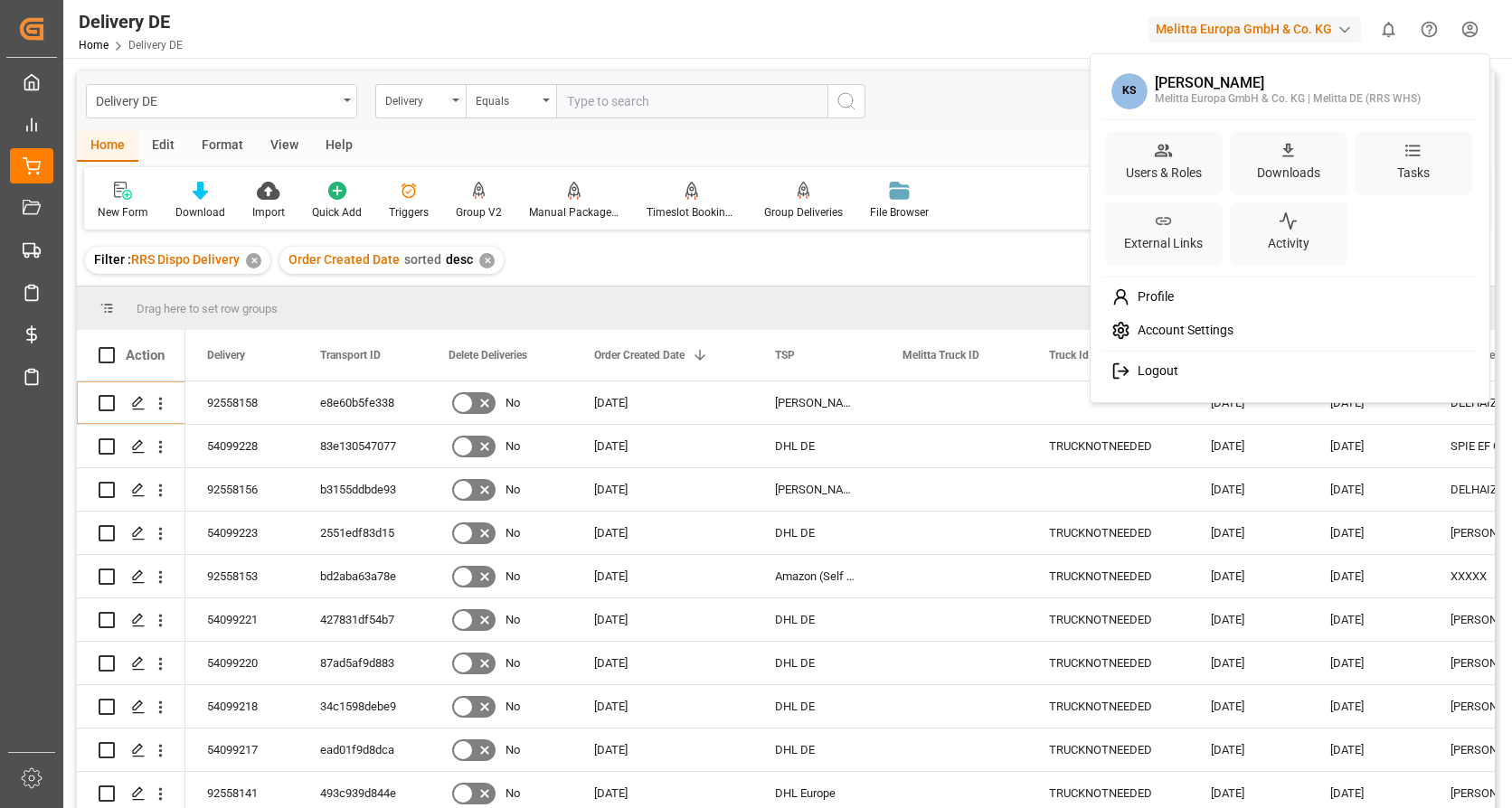
click at [1154, 369] on span "Logout" at bounding box center [1154, 372] width 48 height 17
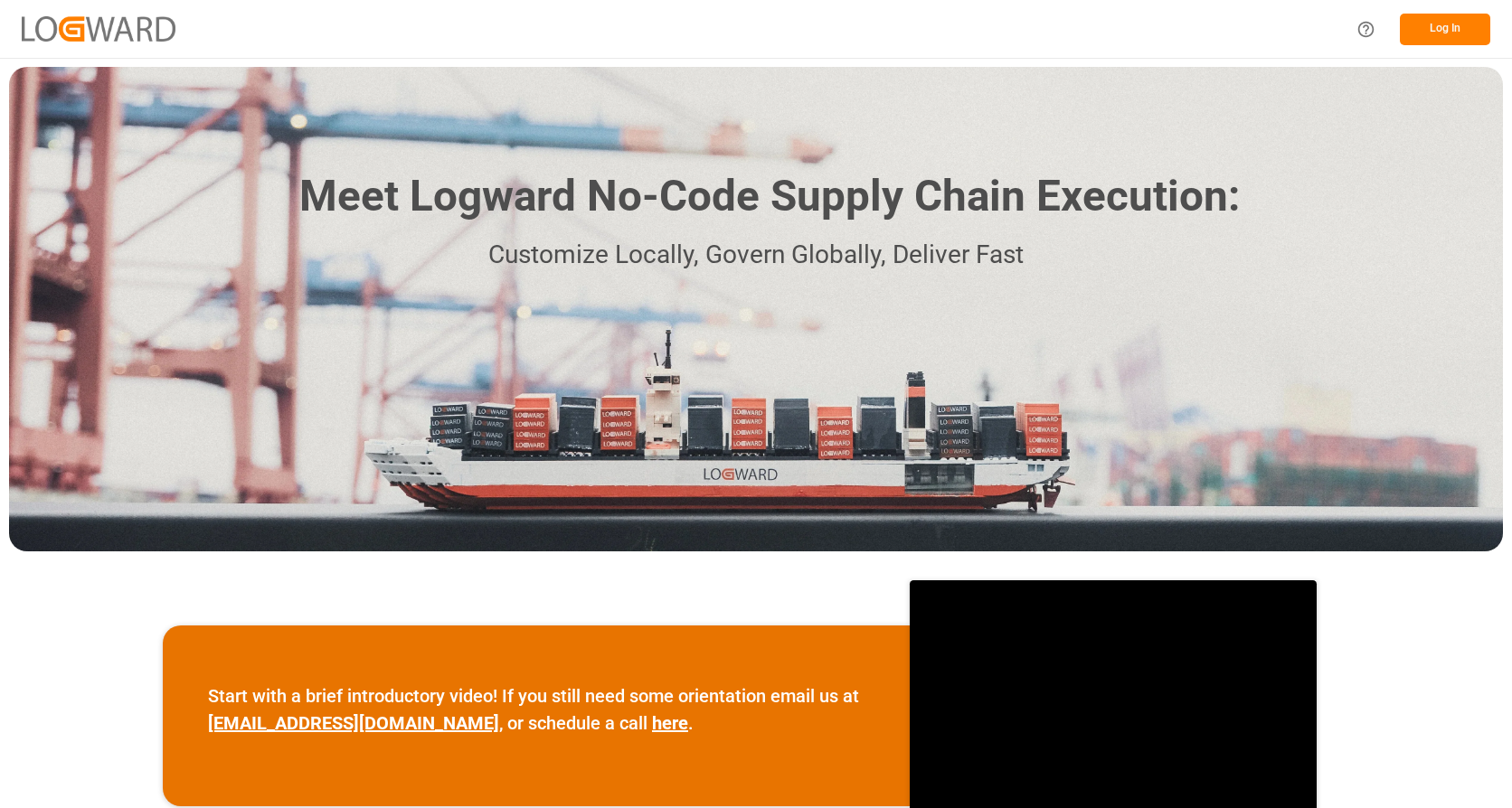
click at [1443, 27] on button "Log In" at bounding box center [1444, 30] width 90 height 32
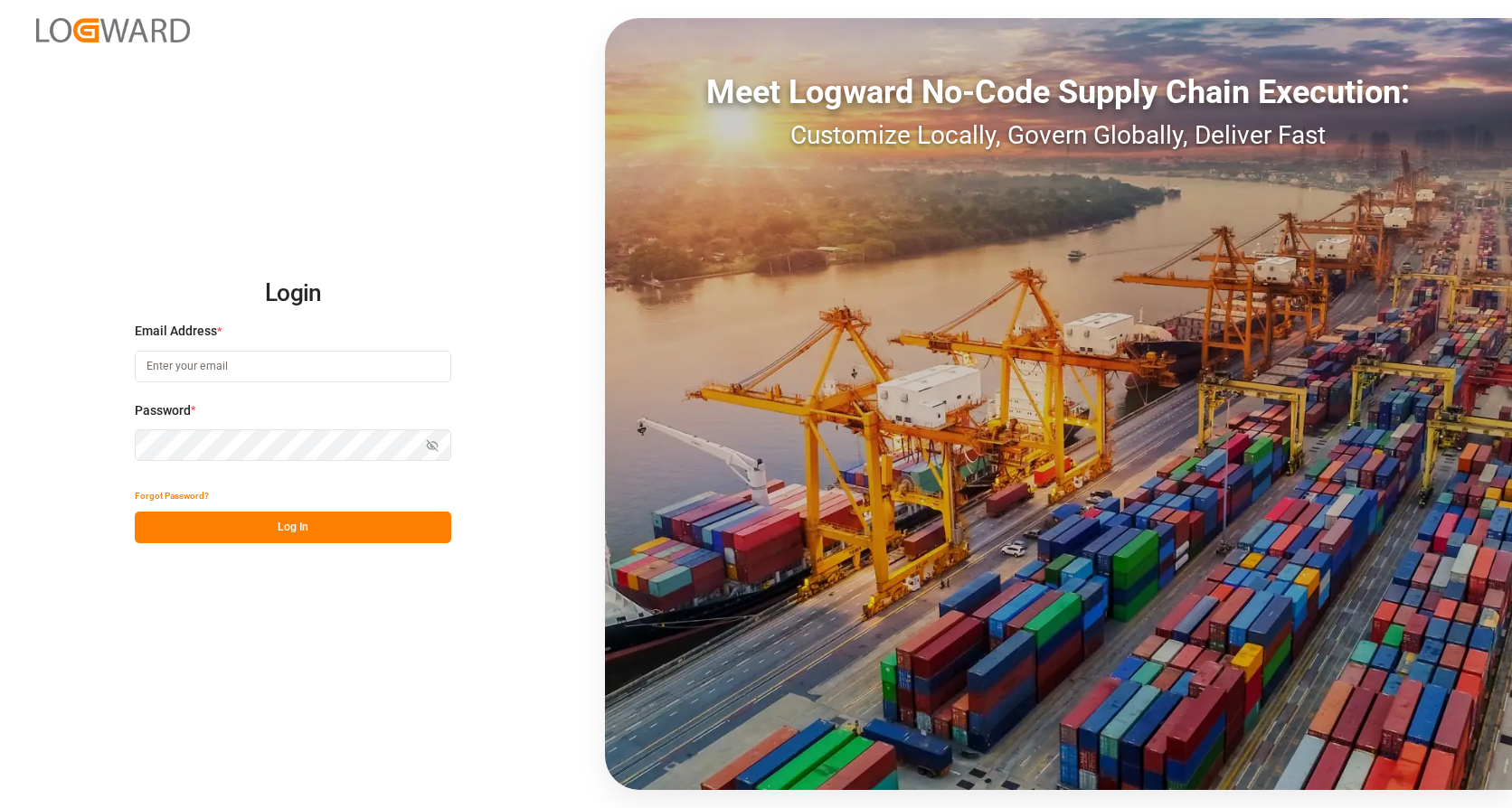
type input "[EMAIL_ADDRESS][DOMAIN_NAME]"
click at [341, 528] on button "Log In" at bounding box center [292, 528] width 316 height 32
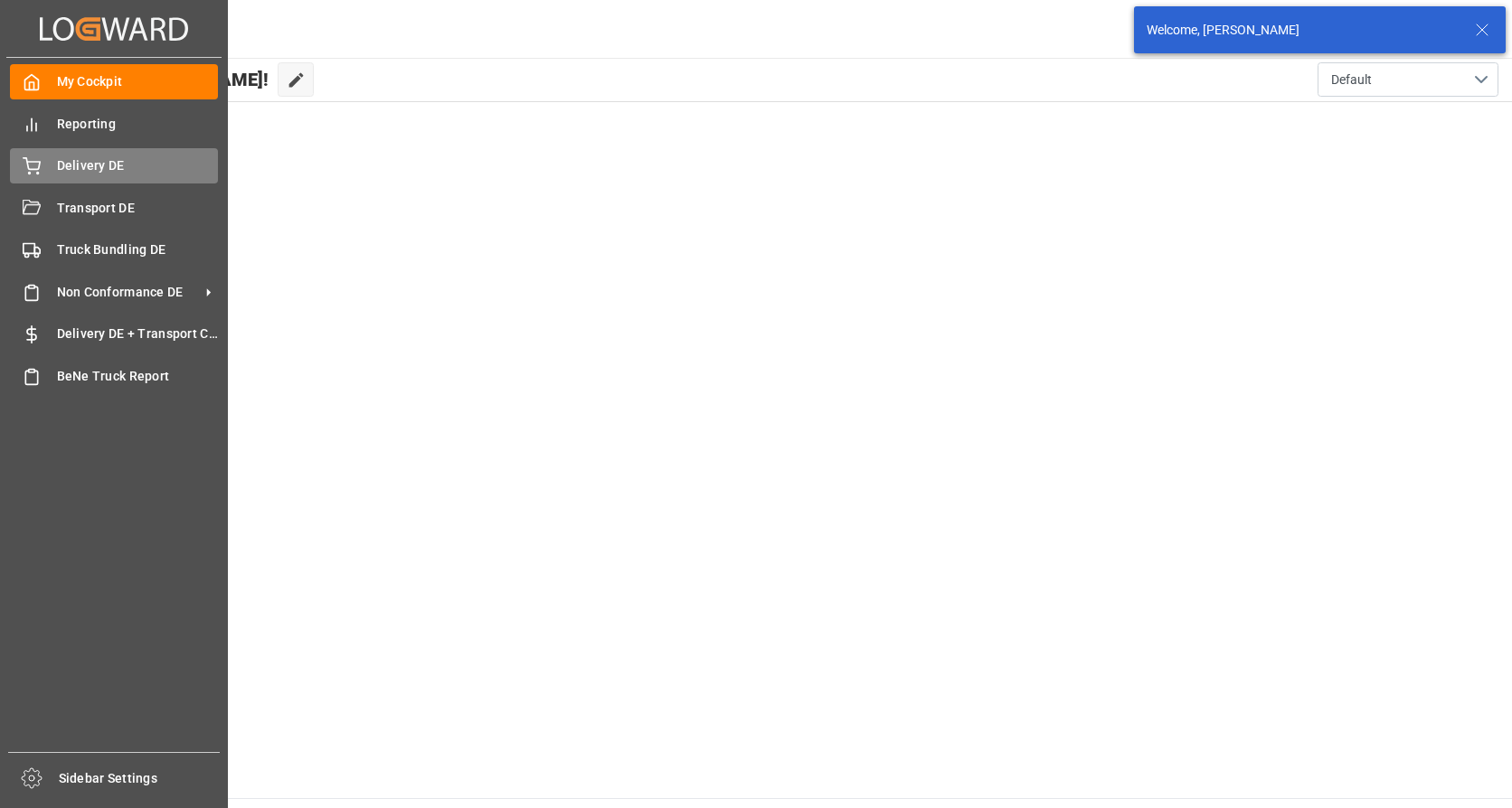
click at [53, 169] on div "Delivery DE Delivery DE" at bounding box center [114, 166] width 208 height 35
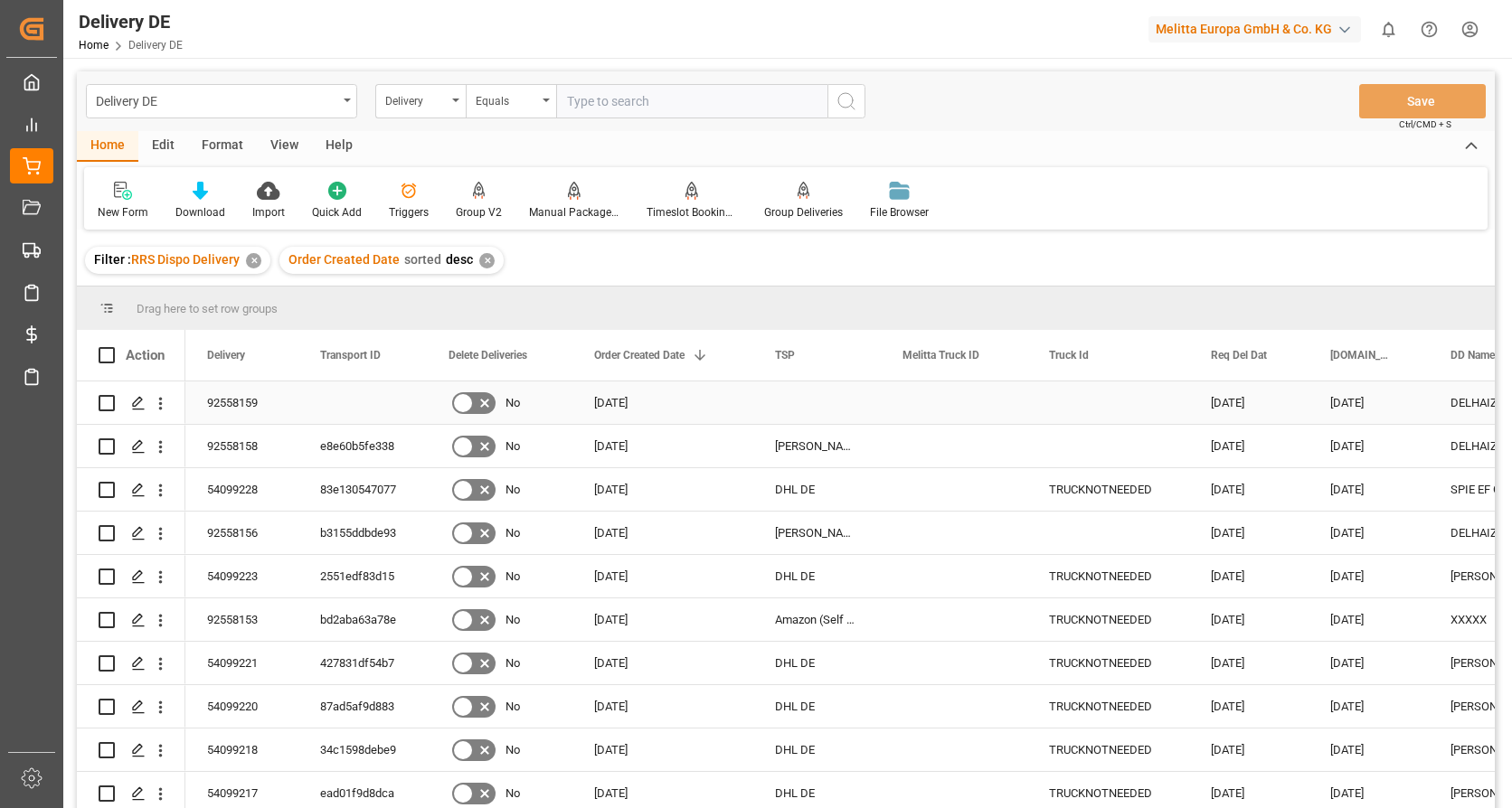
click at [102, 406] on input "Press Space to toggle row selection (unchecked)" at bounding box center [107, 404] width 17 height 17
checkbox input "true"
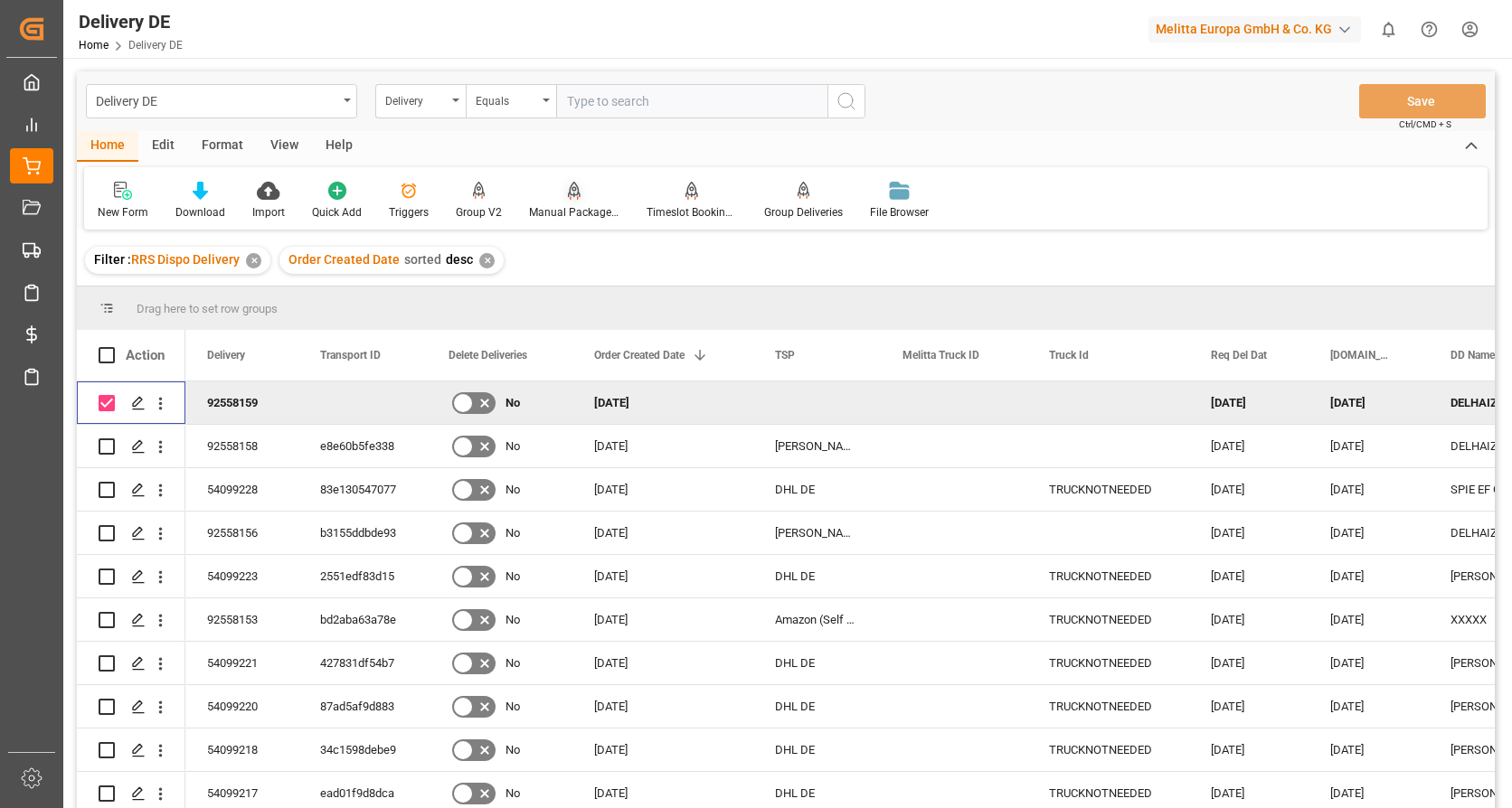
click at [578, 204] on div "Manual Package TypeDetermination" at bounding box center [573, 212] width 90 height 17
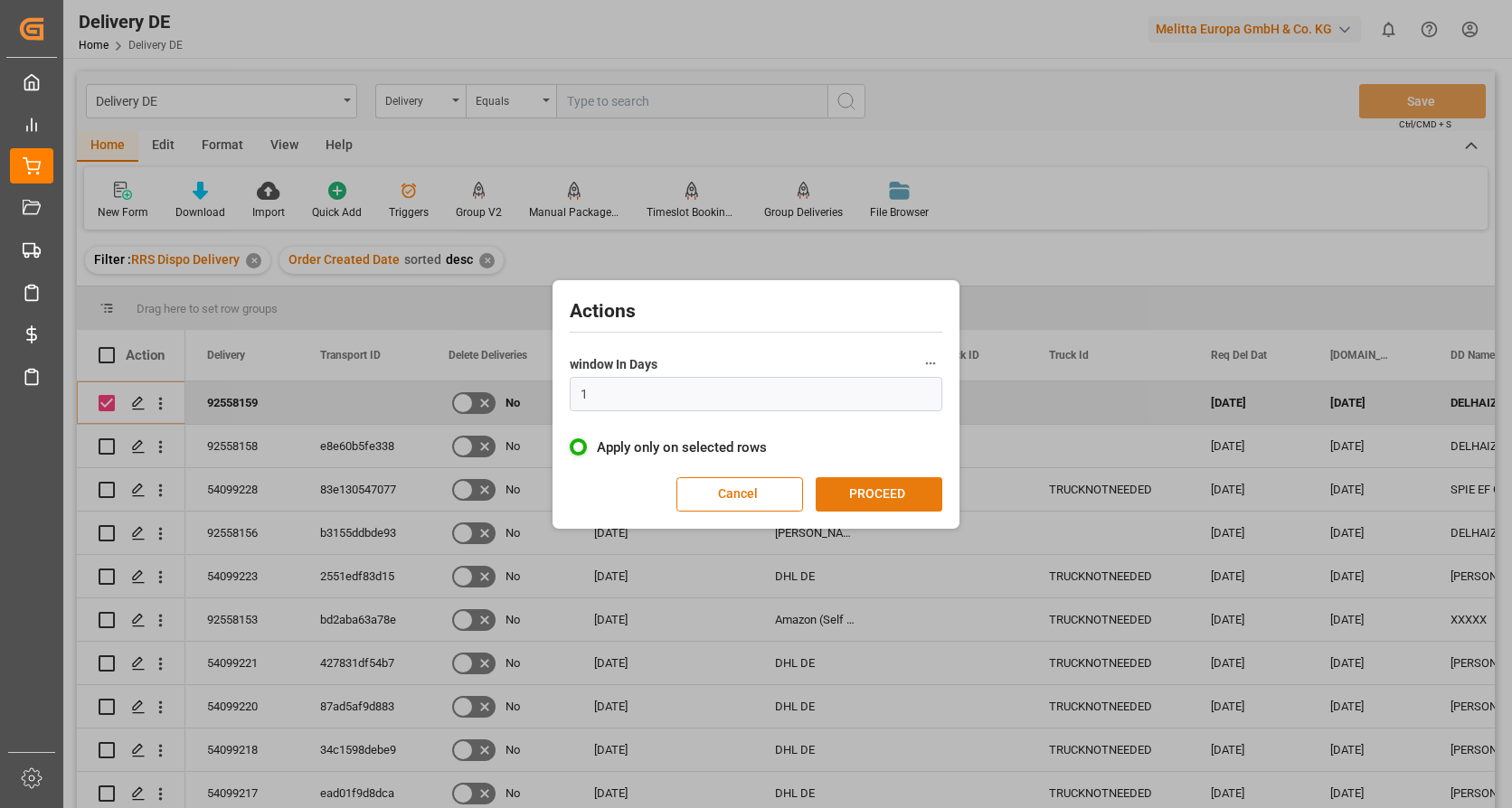
click at [878, 503] on button "PROCEED" at bounding box center [878, 494] width 126 height 34
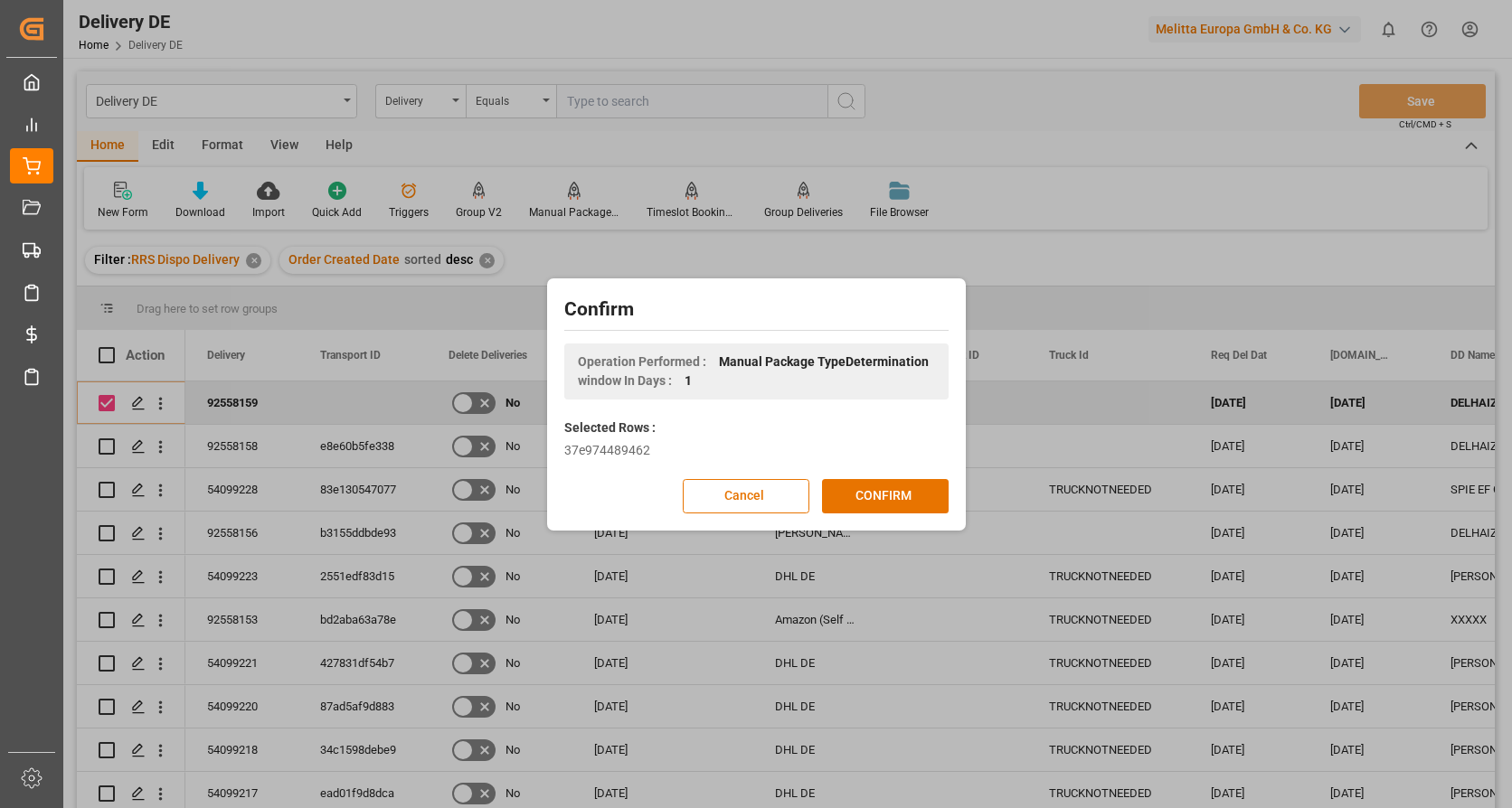
click at [878, 503] on button "CONFIRM" at bounding box center [885, 496] width 126 height 34
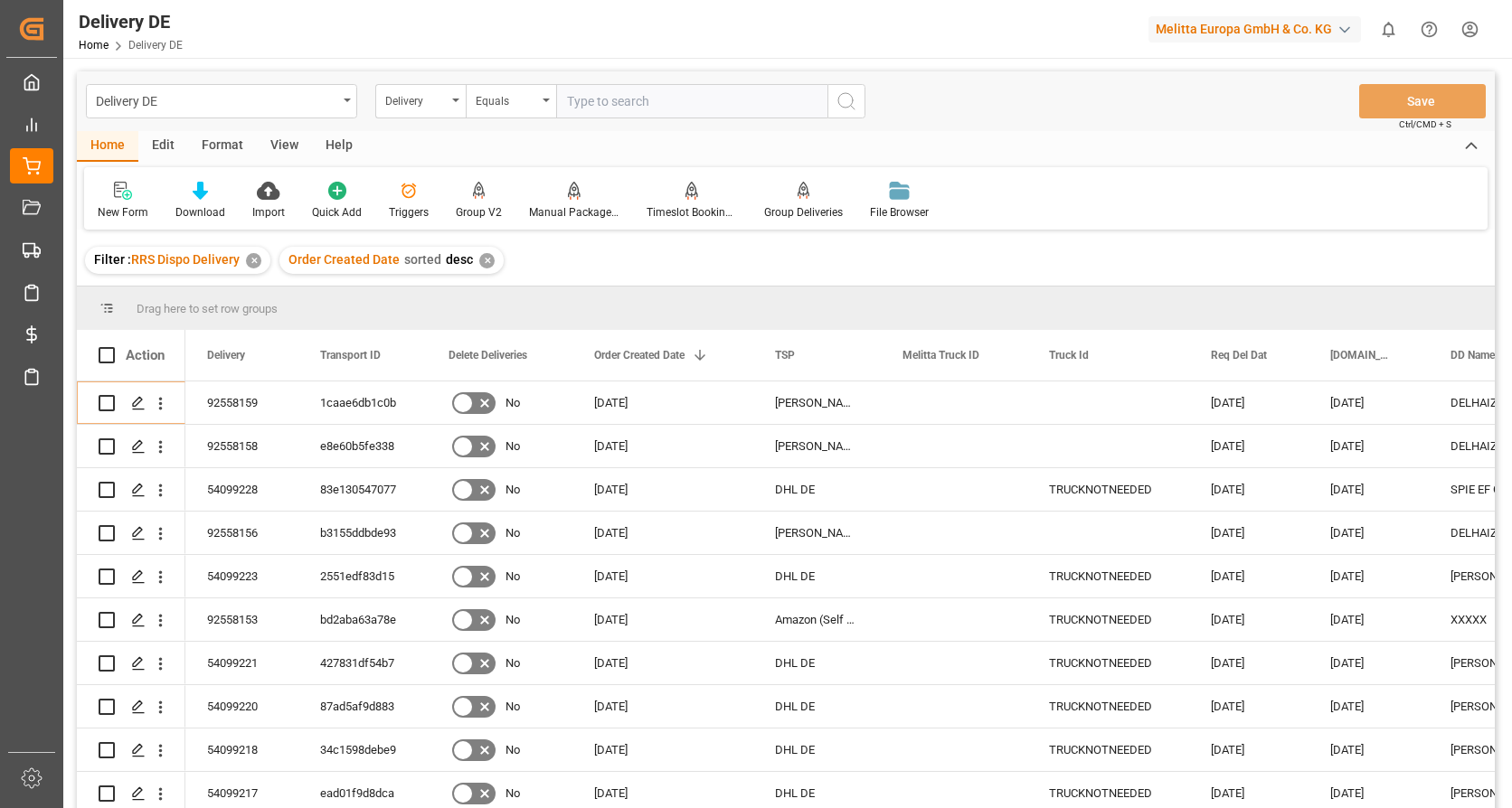
click at [1473, 28] on html "Created by potrace 1.15, written by [PERSON_NAME] [DATE]-[DATE] Created by potr…" at bounding box center [756, 404] width 1512 height 808
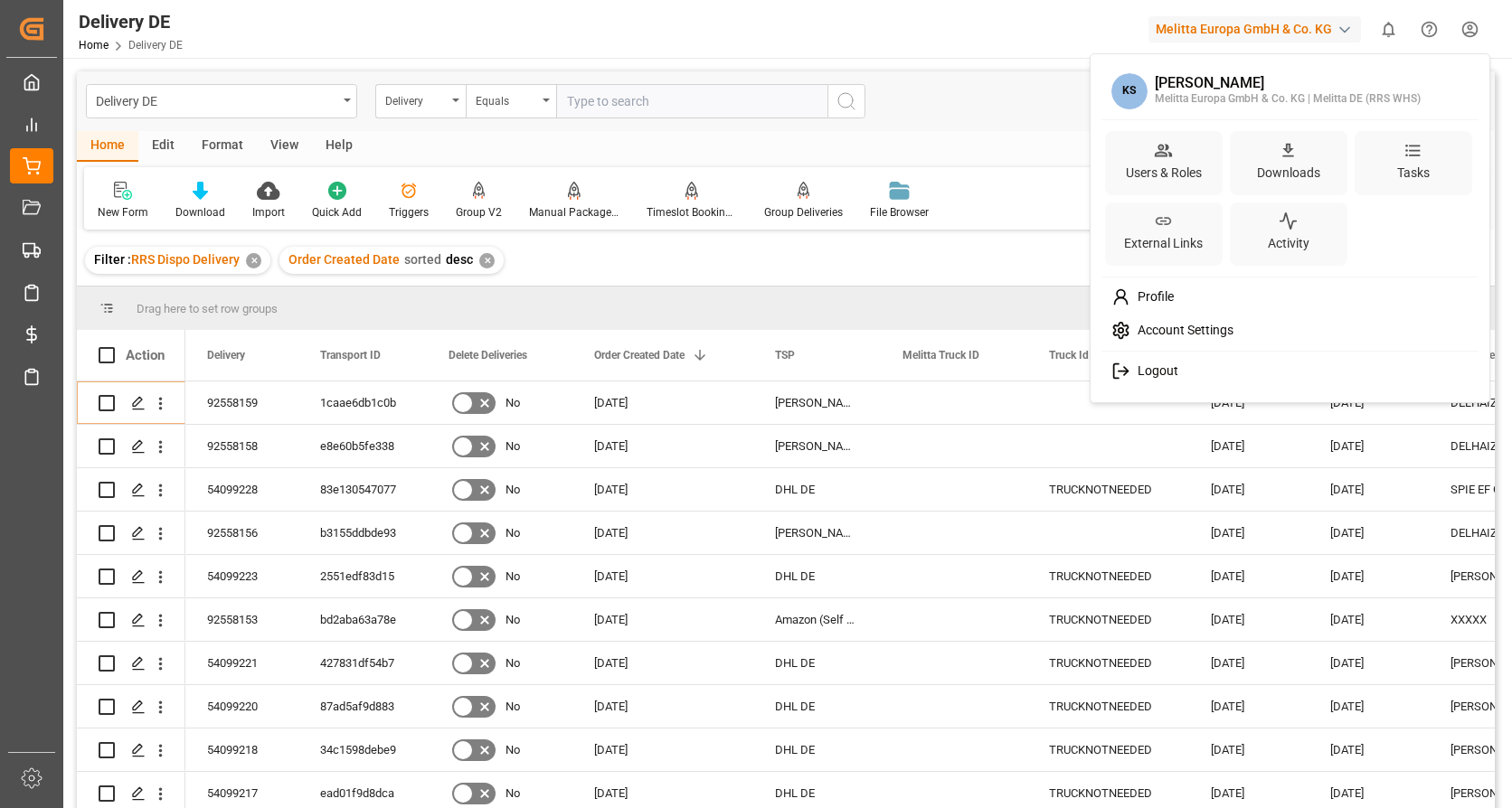
click at [1136, 367] on span "Logout" at bounding box center [1154, 372] width 48 height 17
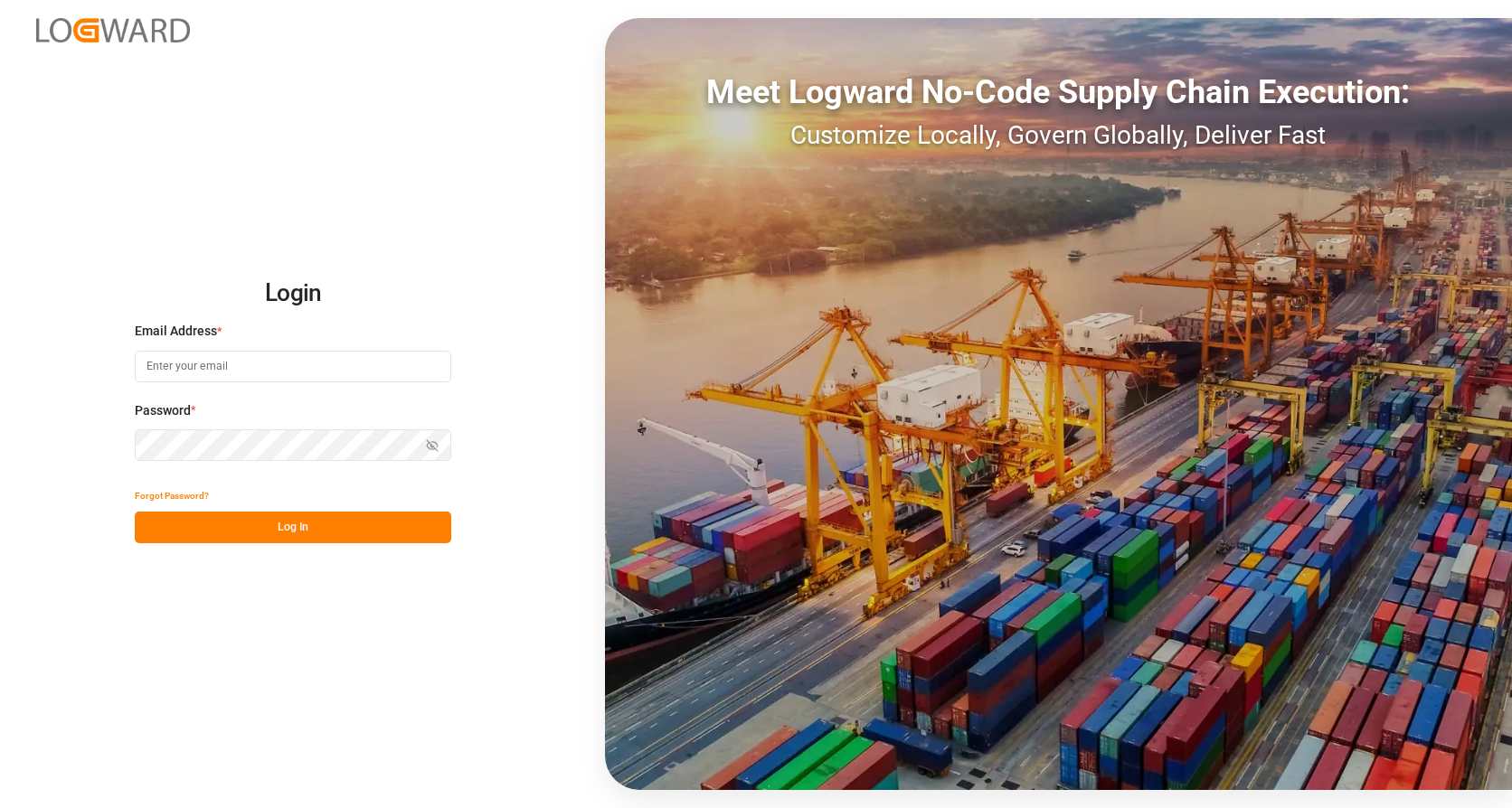
type input "[EMAIL_ADDRESS][DOMAIN_NAME]"
click at [251, 532] on button "Log In" at bounding box center [292, 528] width 316 height 32
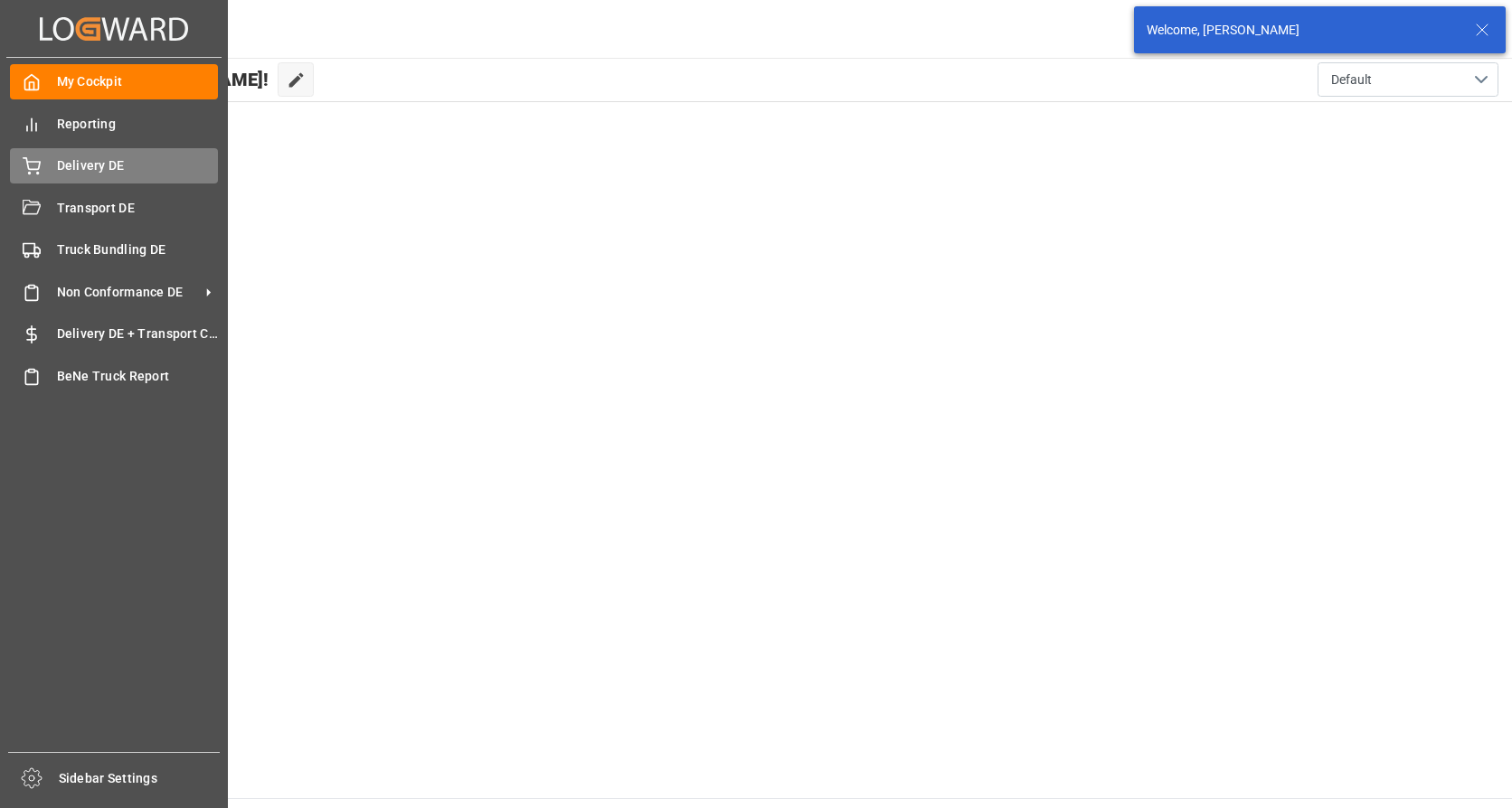
click at [80, 160] on span "Delivery DE" at bounding box center [137, 166] width 161 height 19
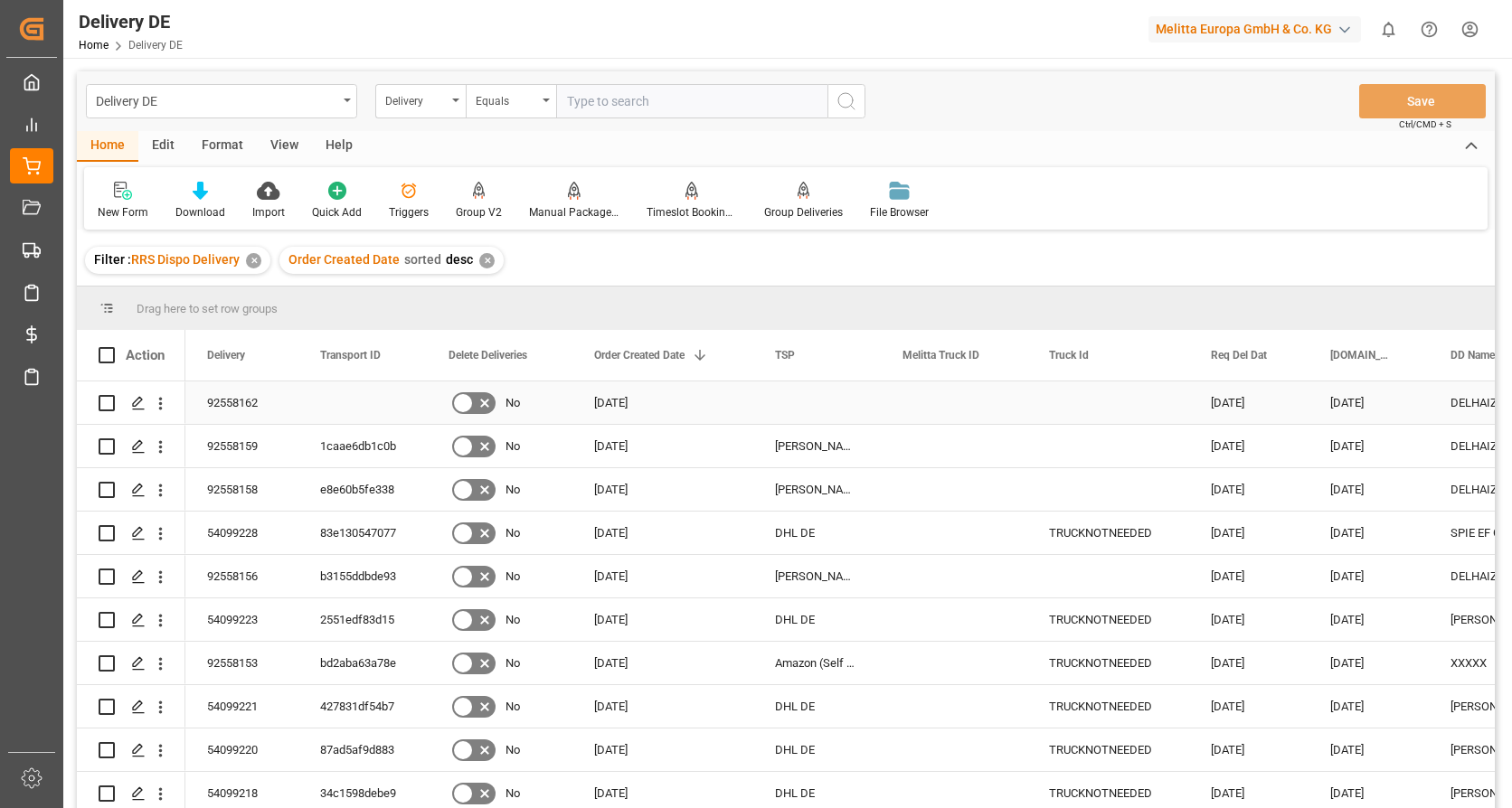
click at [105, 408] on input "Press Space to toggle row selection (unchecked)" at bounding box center [107, 404] width 17 height 17
checkbox input "true"
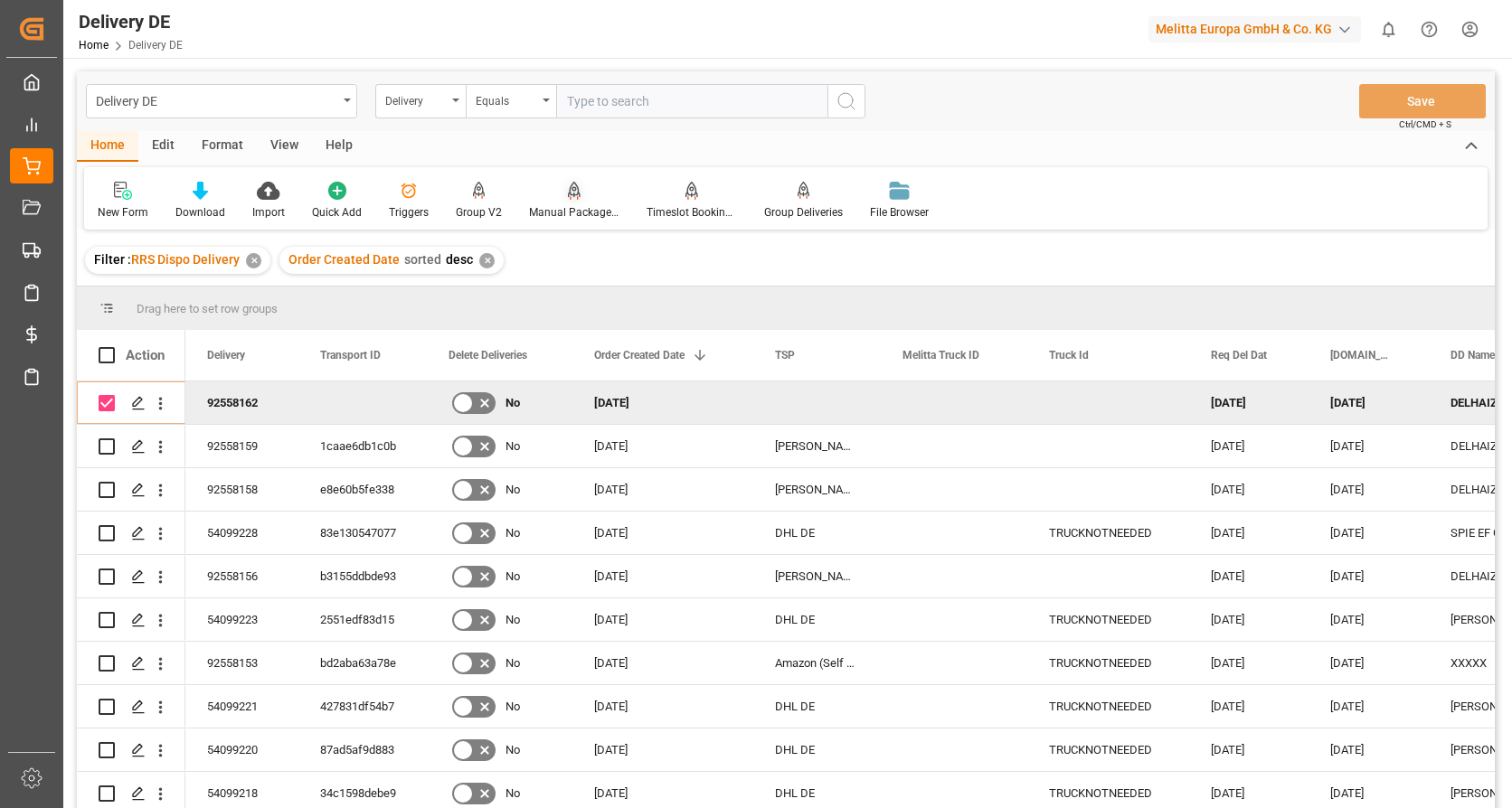
click at [575, 201] on div "Manual Package TypeDetermination" at bounding box center [574, 200] width 118 height 40
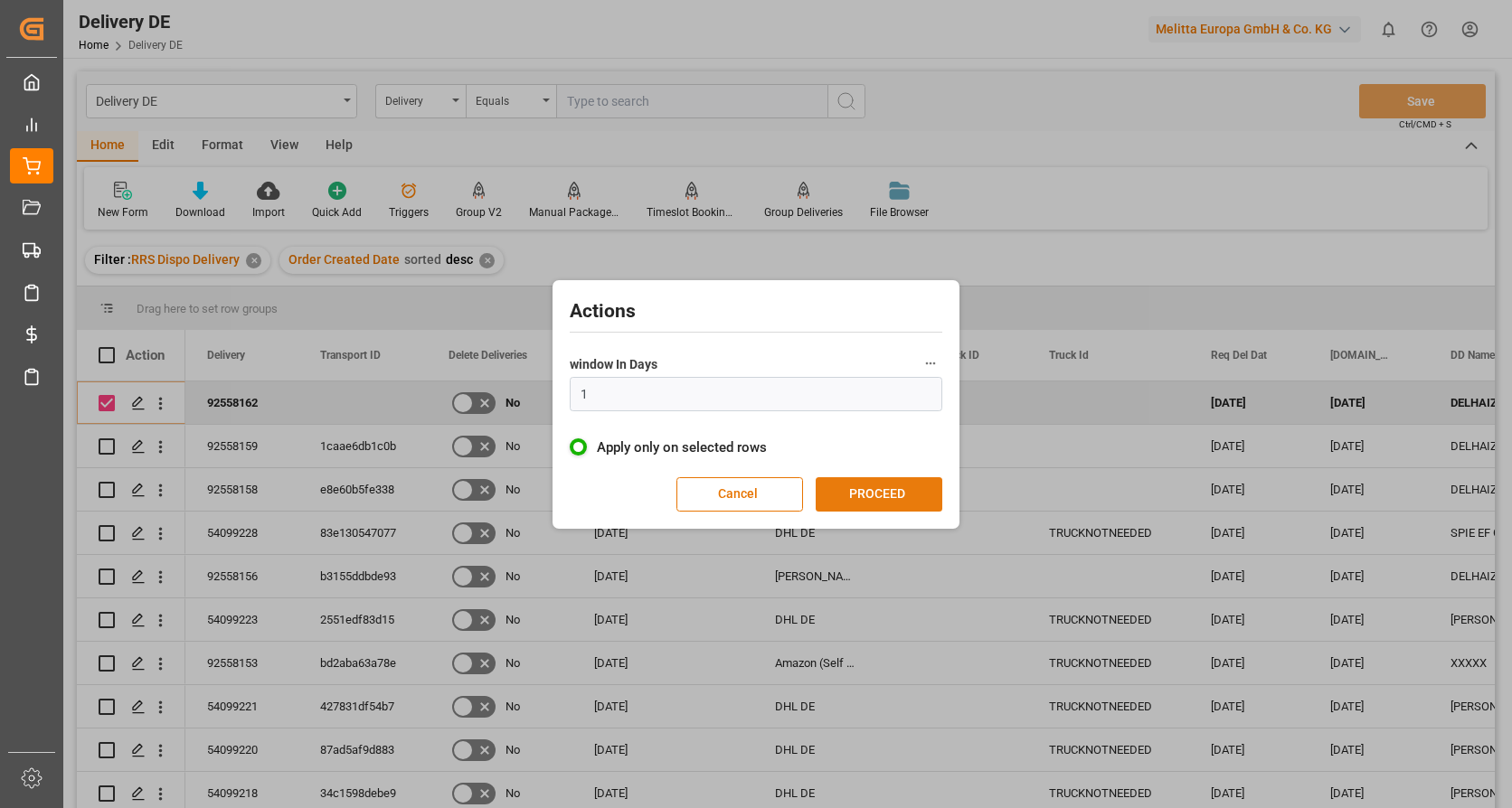
click at [861, 493] on button "PROCEED" at bounding box center [878, 494] width 126 height 34
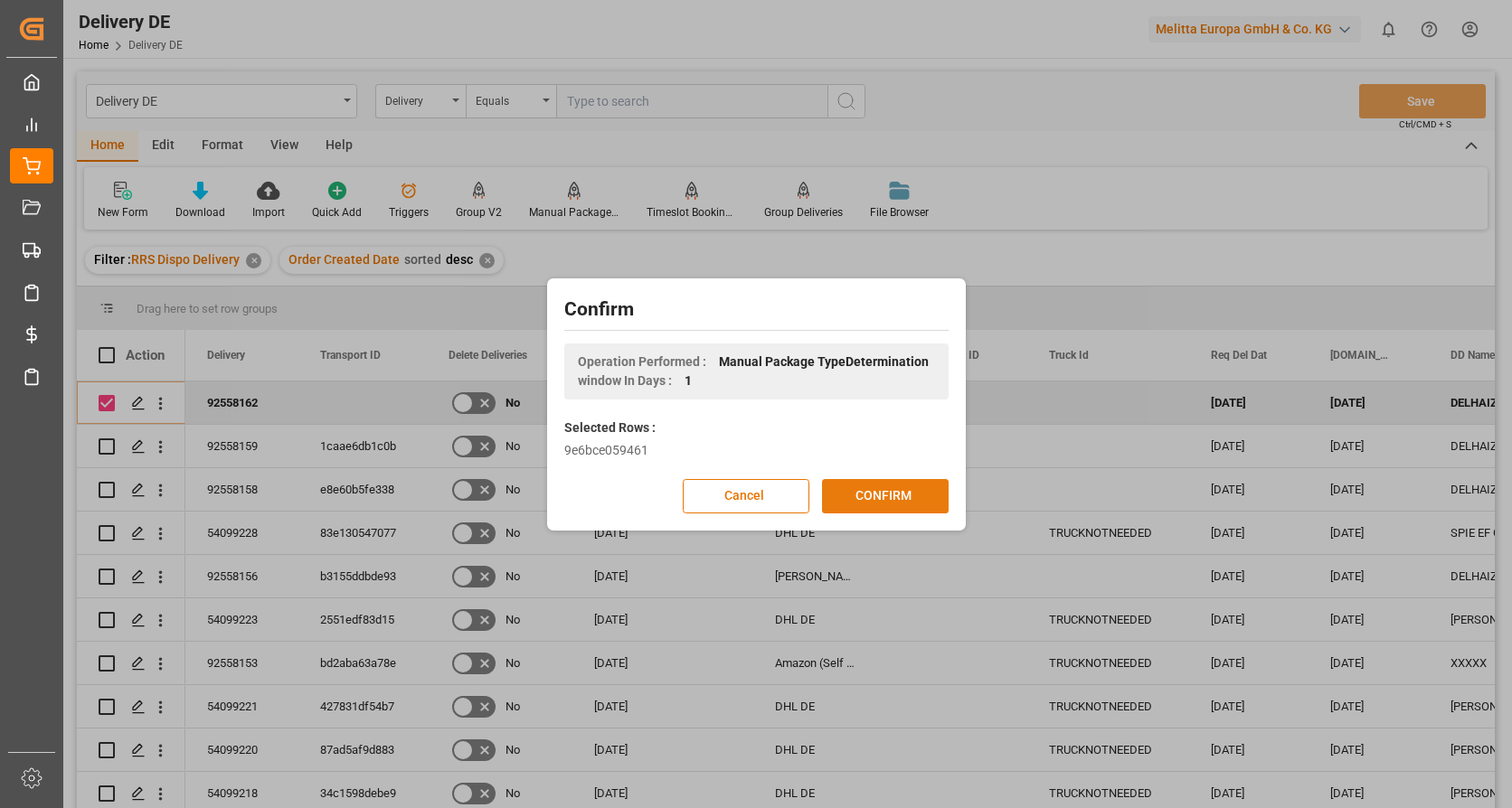
click at [862, 492] on button "CONFIRM" at bounding box center [885, 496] width 126 height 34
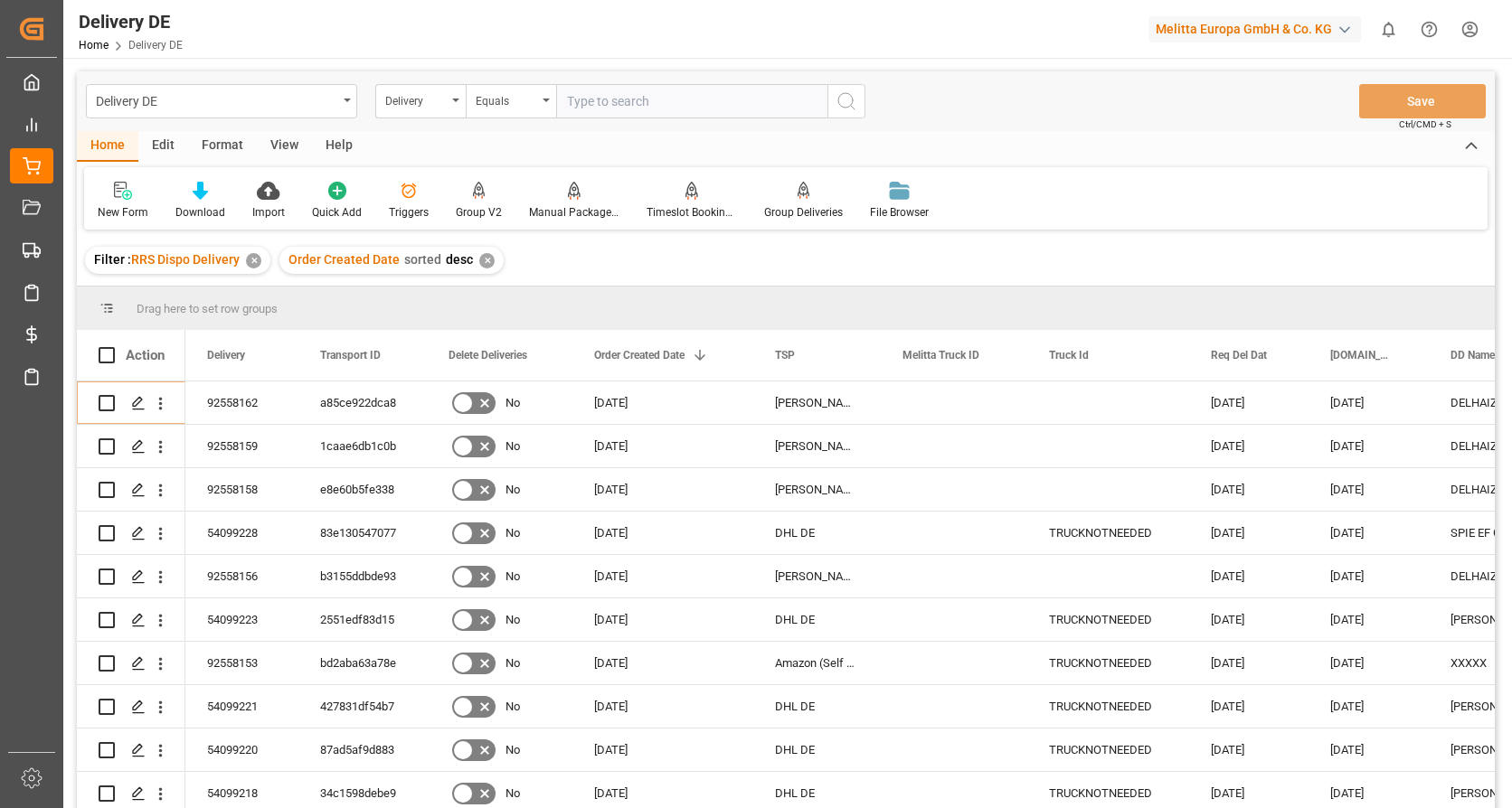
click at [1475, 28] on html "Created by potrace 1.15, written by [PERSON_NAME] [DATE]-[DATE] Created by potr…" at bounding box center [756, 404] width 1512 height 808
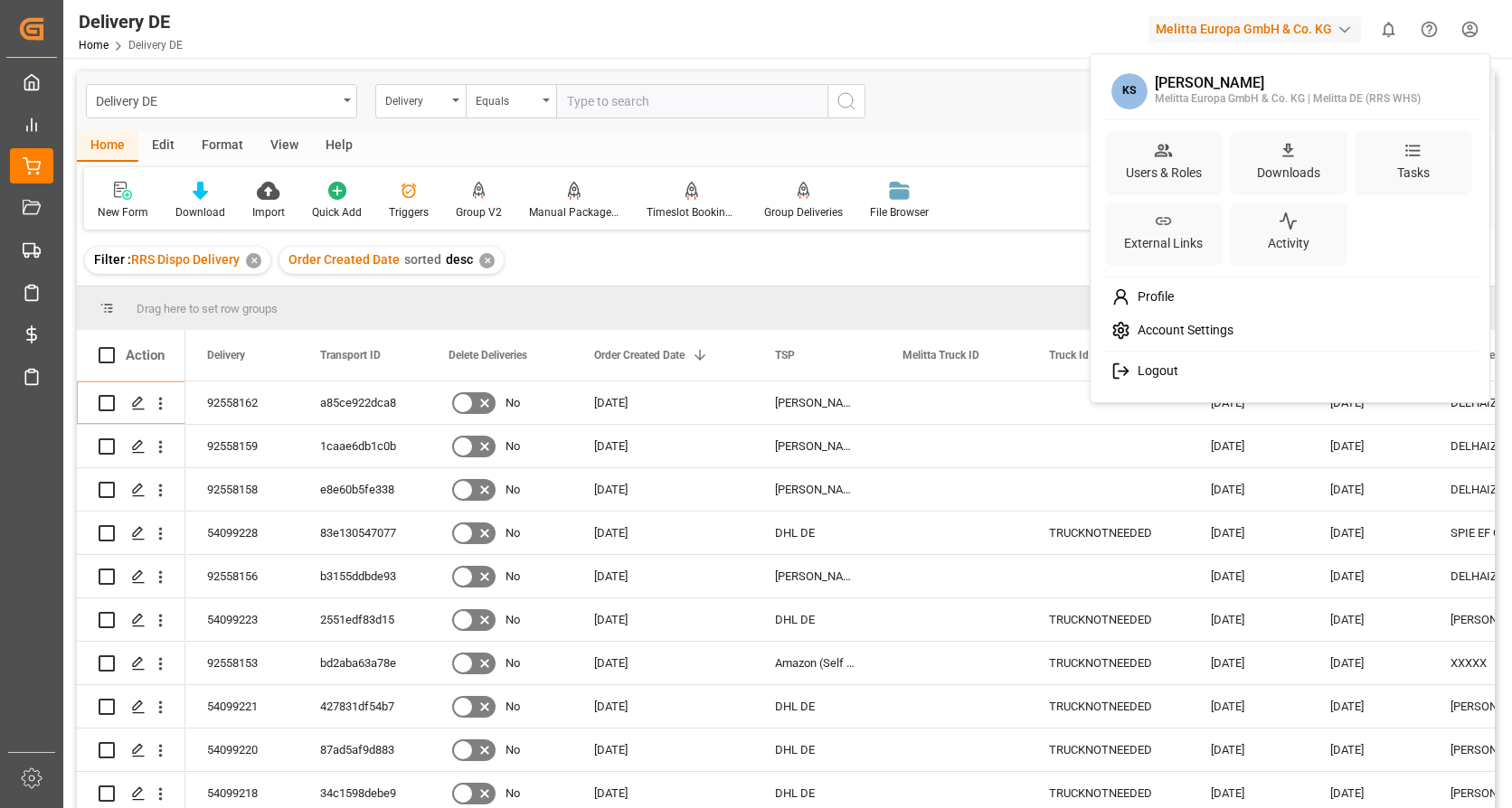
click at [1132, 375] on span "Logout" at bounding box center [1154, 372] width 48 height 17
